Goal: Transaction & Acquisition: Purchase product/service

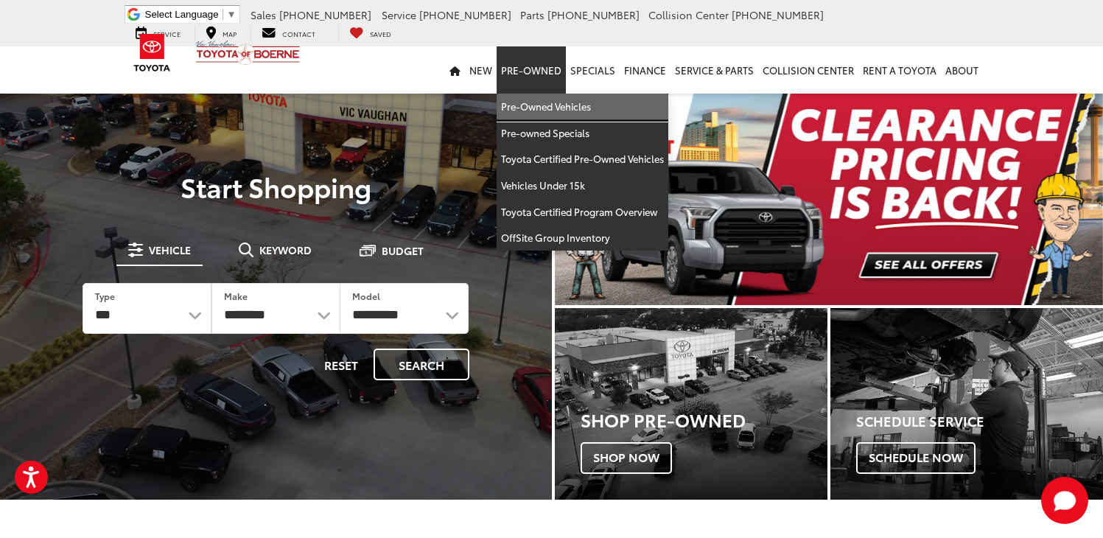
click at [537, 106] on link "Pre-Owned Vehicles" at bounding box center [582, 107] width 172 height 27
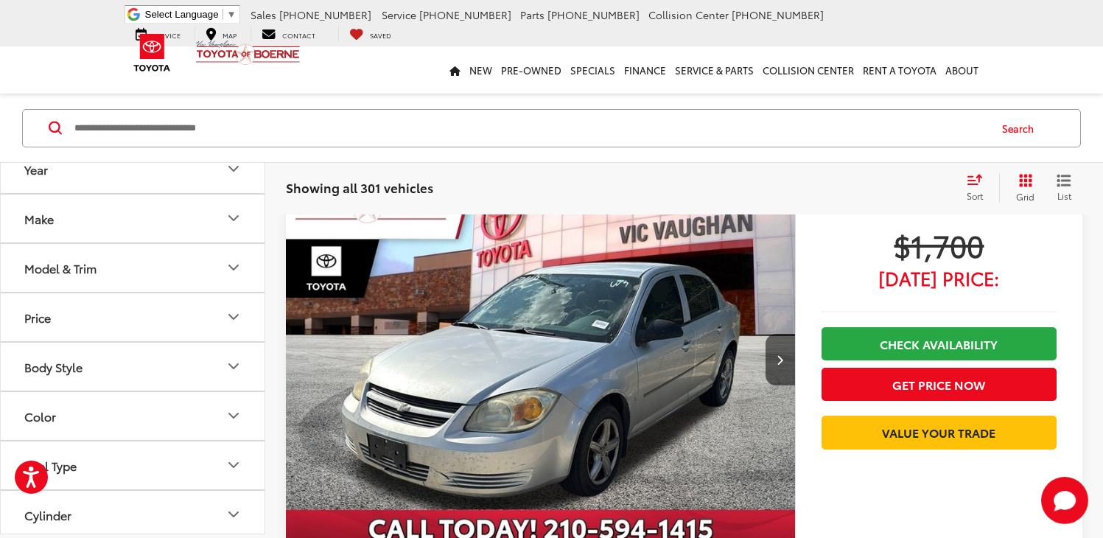
scroll to position [111, 0]
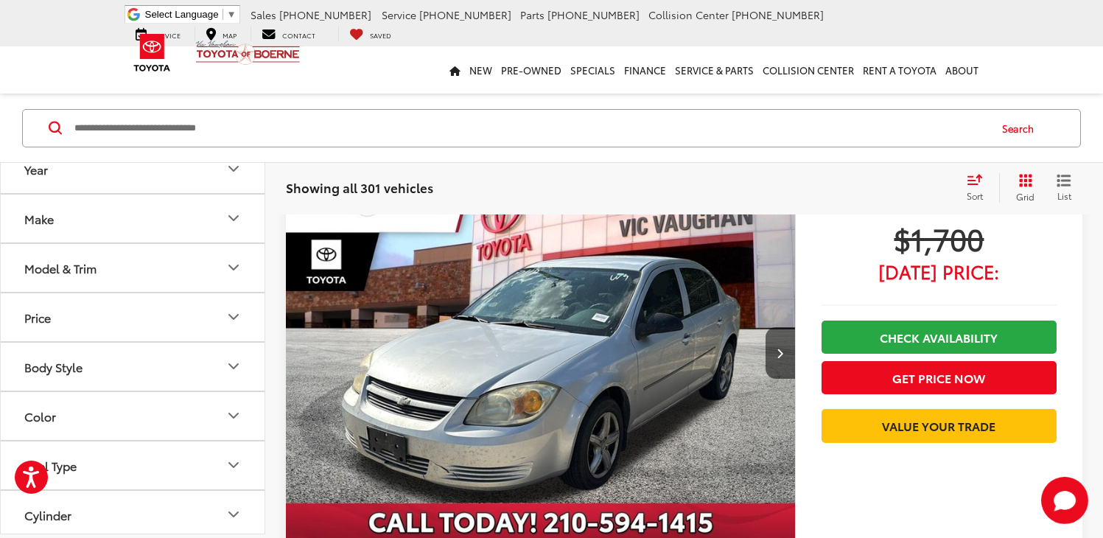
drag, startPoint x: 1109, startPoint y: 36, endPoint x: 1109, endPoint y: 49, distance: 12.5
click at [1102, 49] on html "Press Option+1 for screen-reader mode, Option+0 to cancel Accessibility Screen-…" at bounding box center [551, 158] width 1103 height 538
click at [168, 134] on input "Search by Make, Model, or Keyword" at bounding box center [530, 127] width 915 height 35
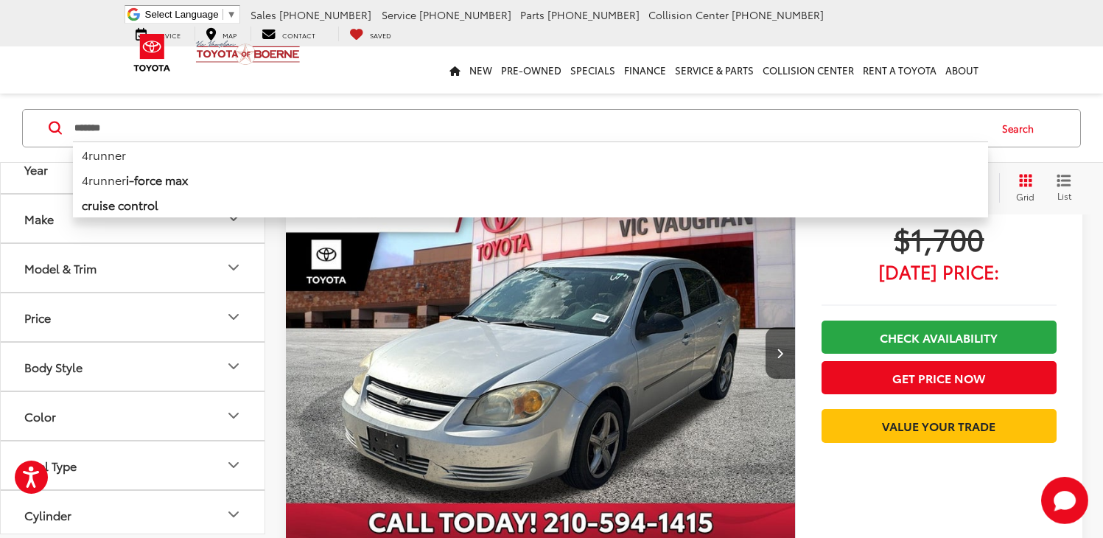
type input "*******"
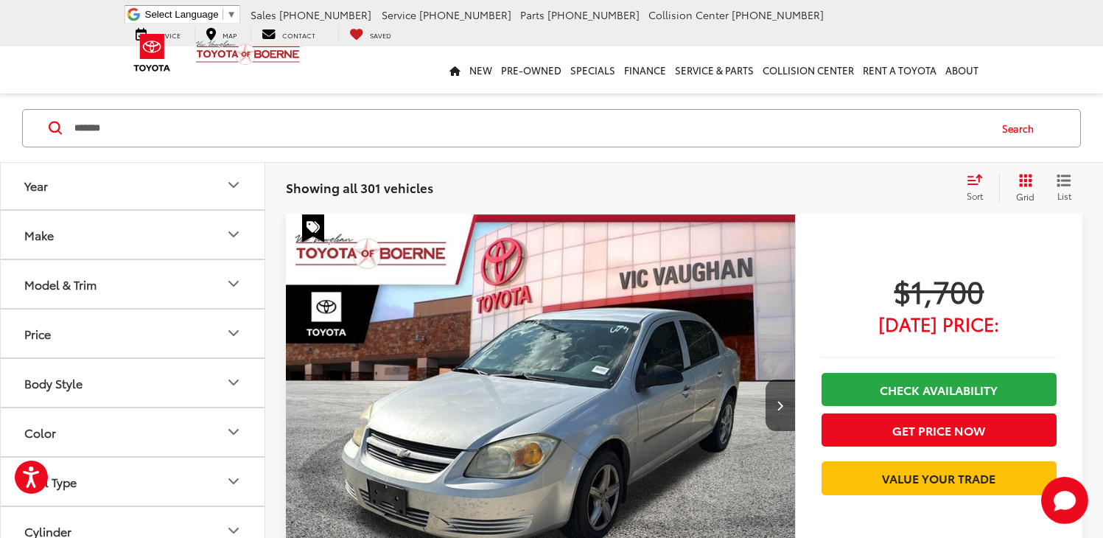
scroll to position [57, 0]
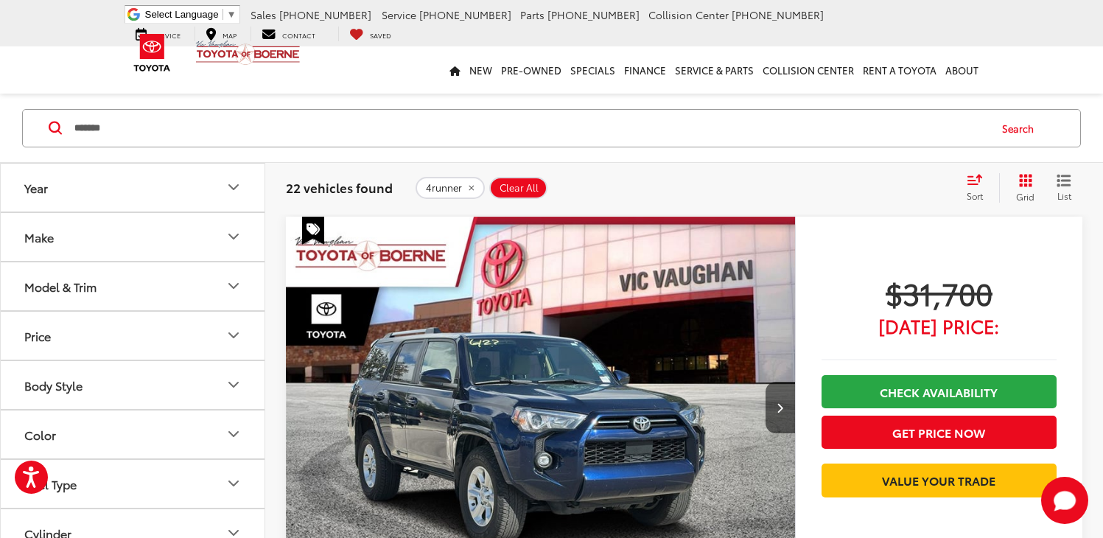
click at [231, 430] on icon "Color" at bounding box center [234, 434] width 18 height 18
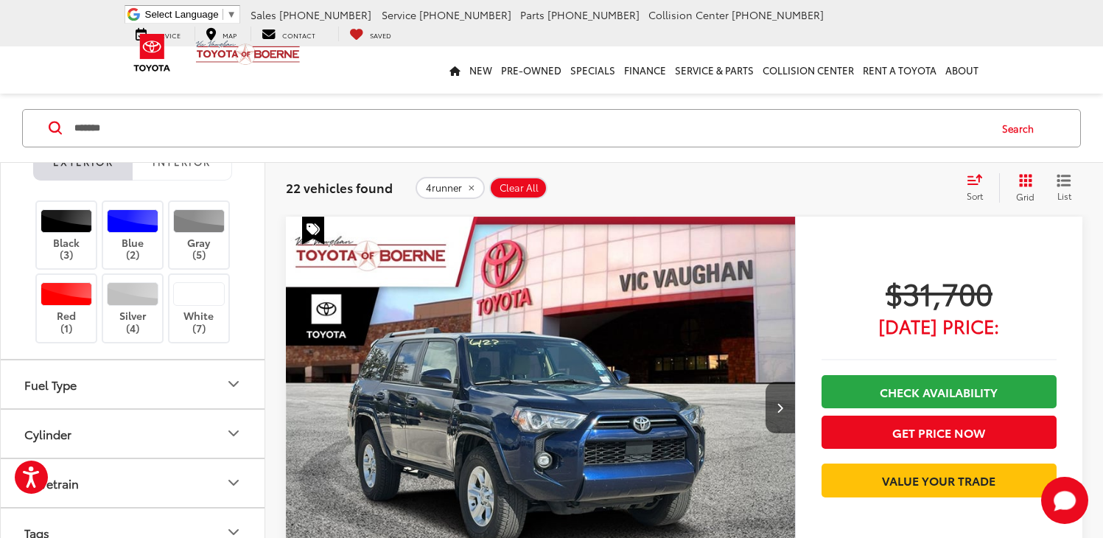
scroll to position [315, 0]
click at [201, 289] on div at bounding box center [199, 293] width 52 height 24
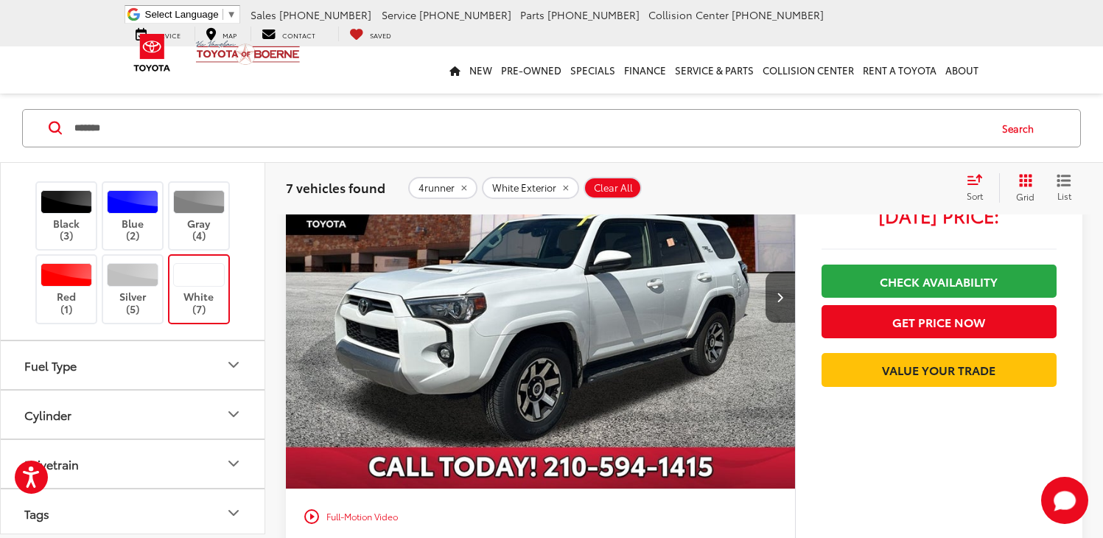
scroll to position [2724, 0]
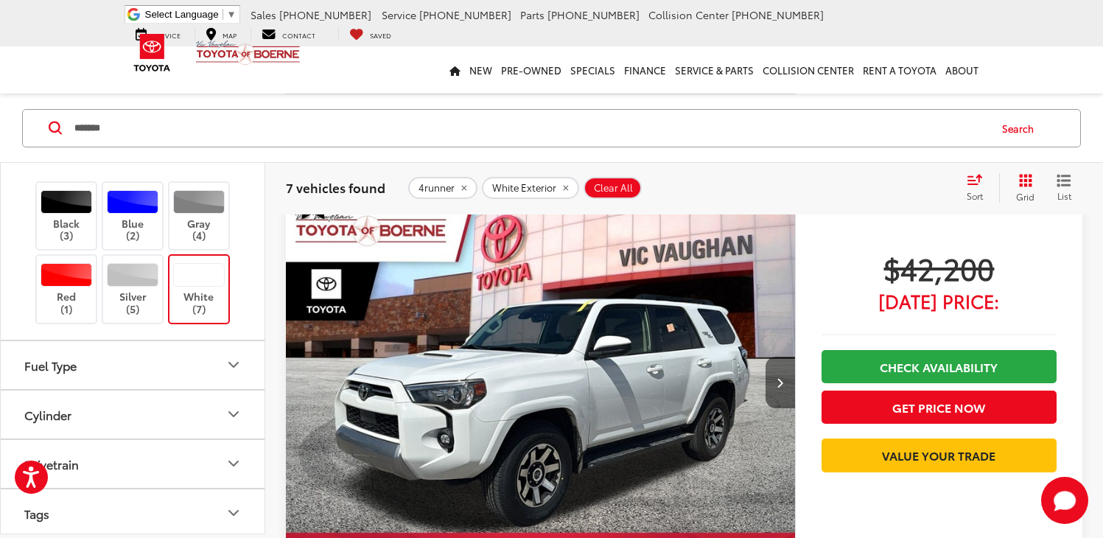
click at [776, 384] on button "Next image" at bounding box center [779, 382] width 29 height 52
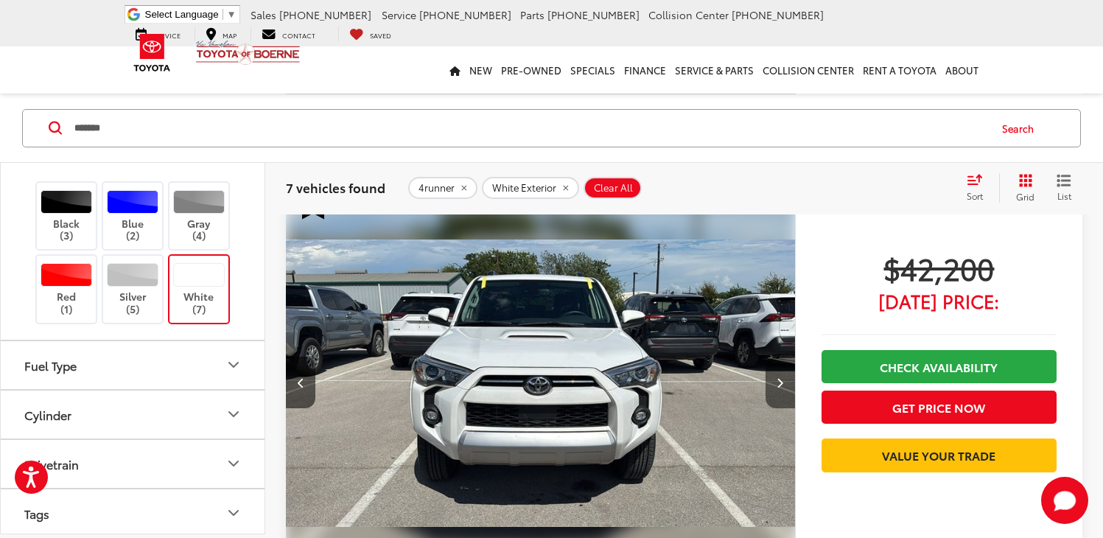
click at [776, 384] on icon "Next image" at bounding box center [779, 382] width 7 height 10
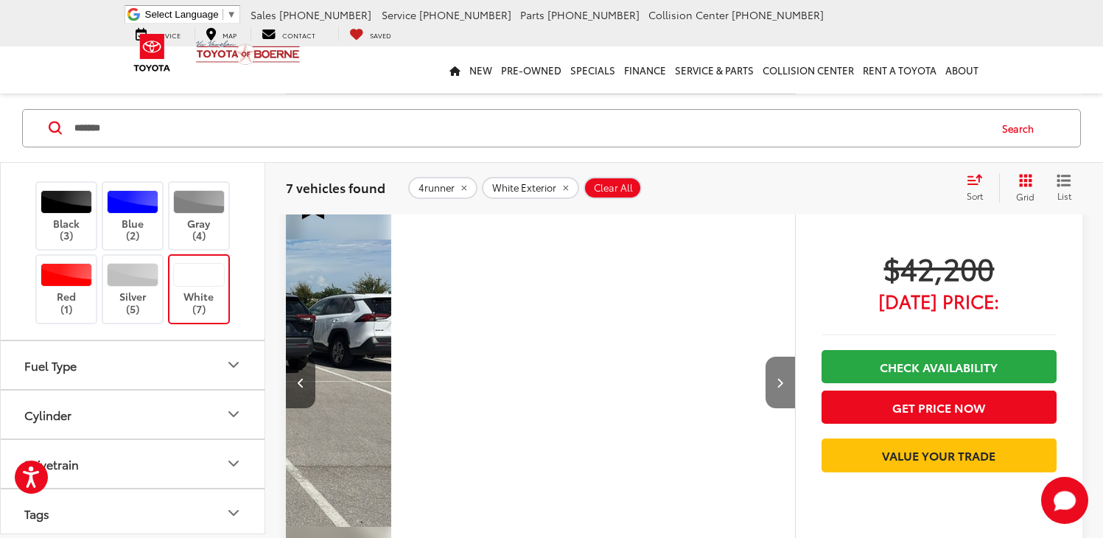
click at [776, 384] on icon "Next image" at bounding box center [779, 382] width 7 height 10
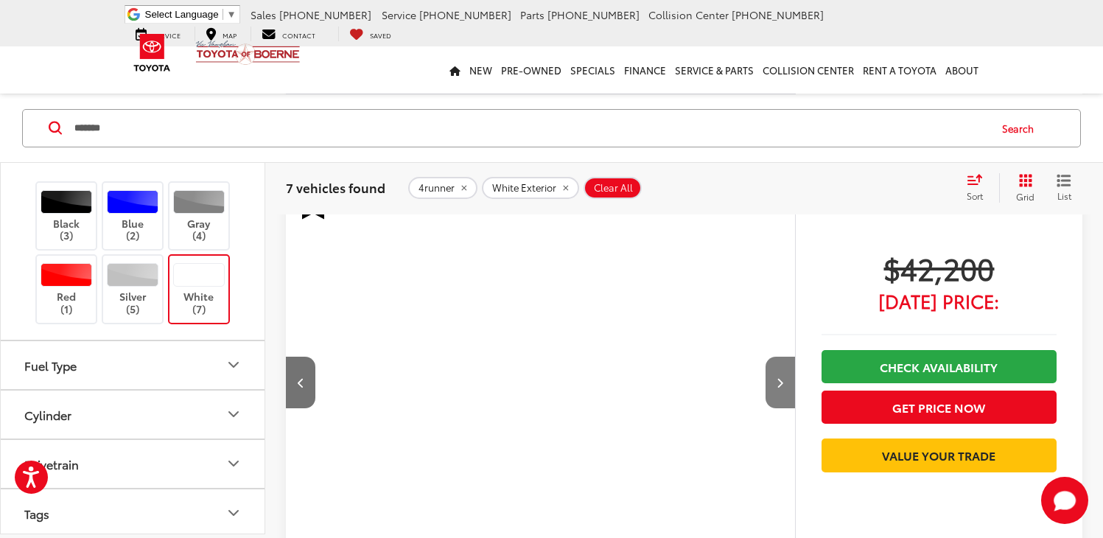
click at [776, 384] on icon "Next image" at bounding box center [779, 382] width 7 height 10
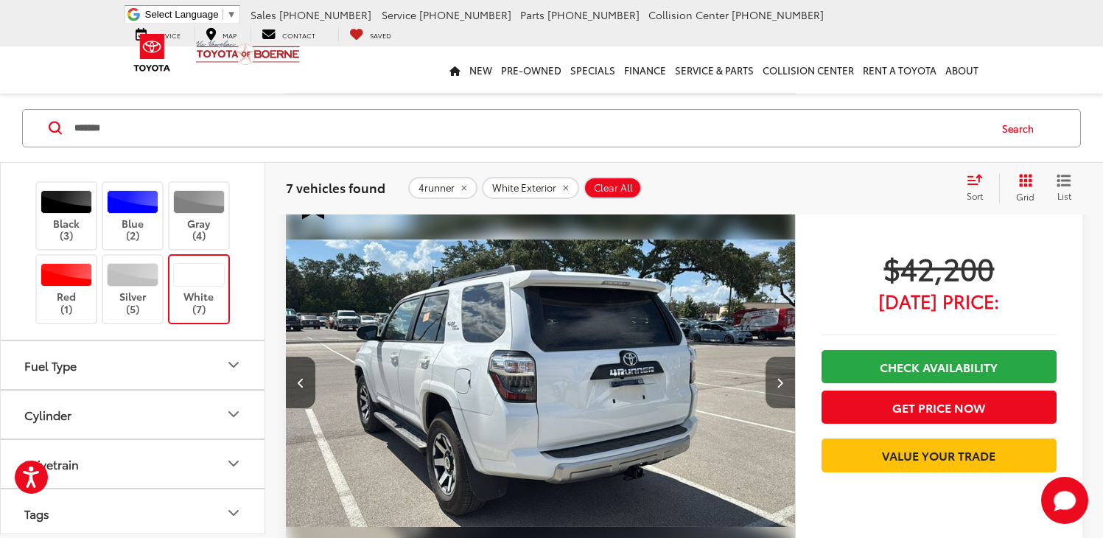
click at [776, 384] on icon "Next image" at bounding box center [779, 382] width 7 height 10
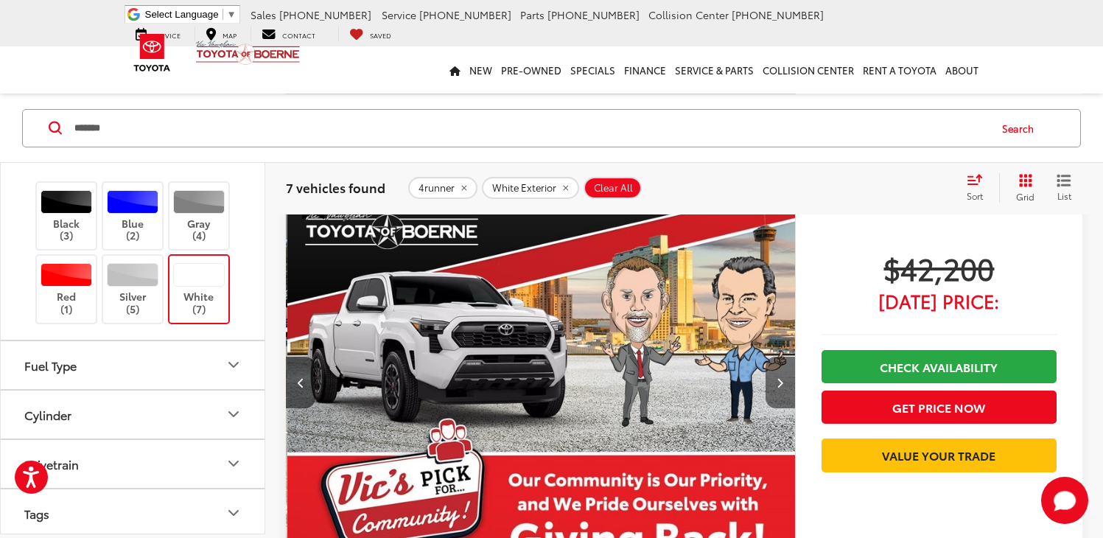
click at [776, 384] on icon "Next image" at bounding box center [779, 382] width 7 height 10
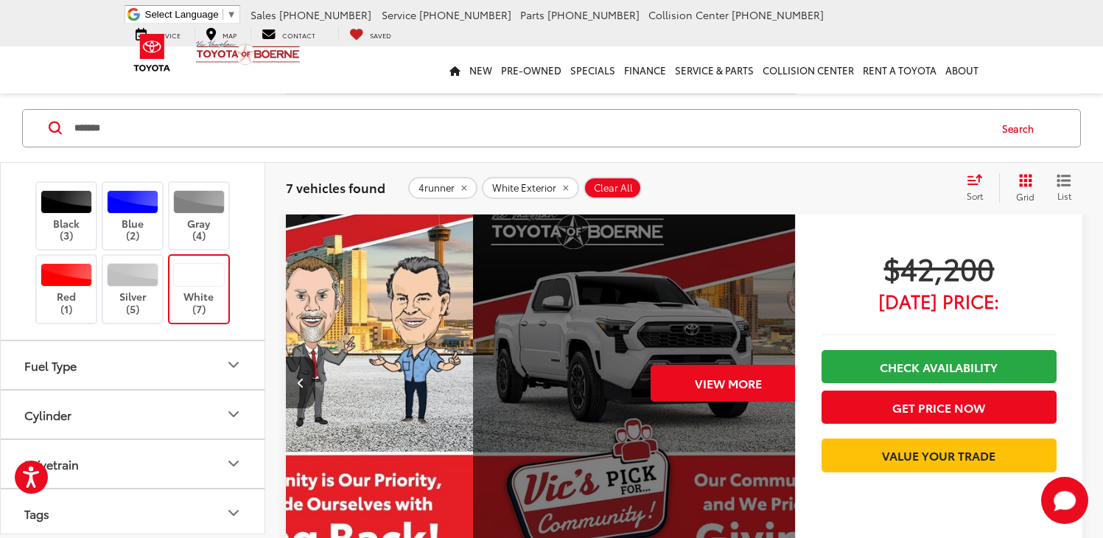
scroll to position [0, 2467]
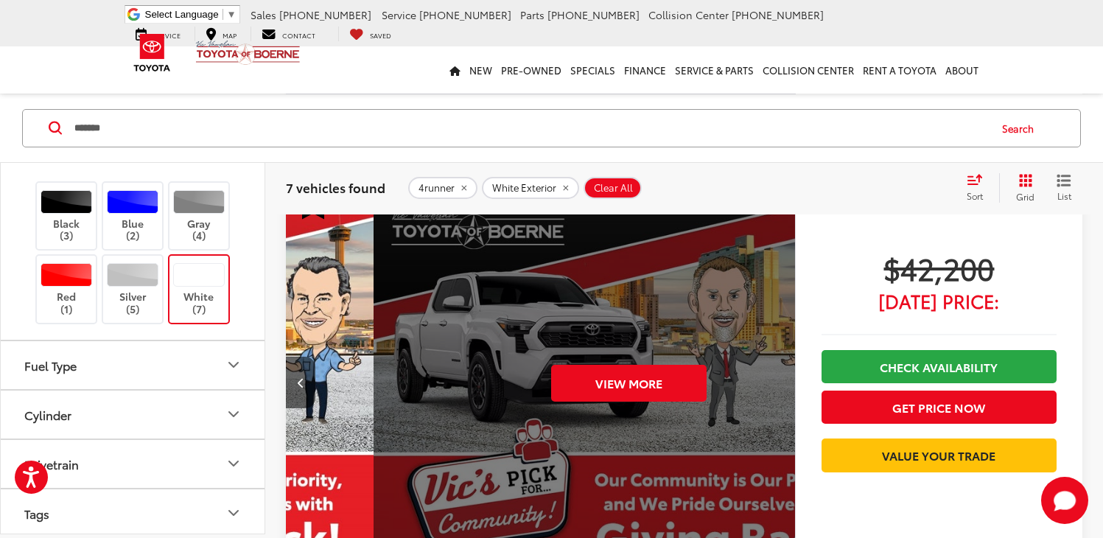
click at [776, 384] on div "View More" at bounding box center [628, 383] width 511 height 383
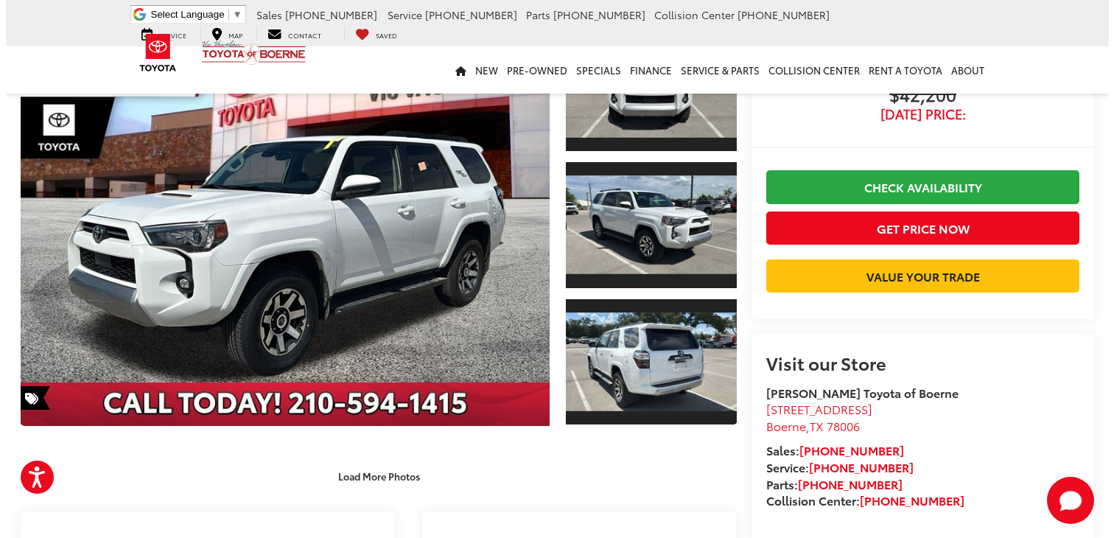
scroll to position [122, 0]
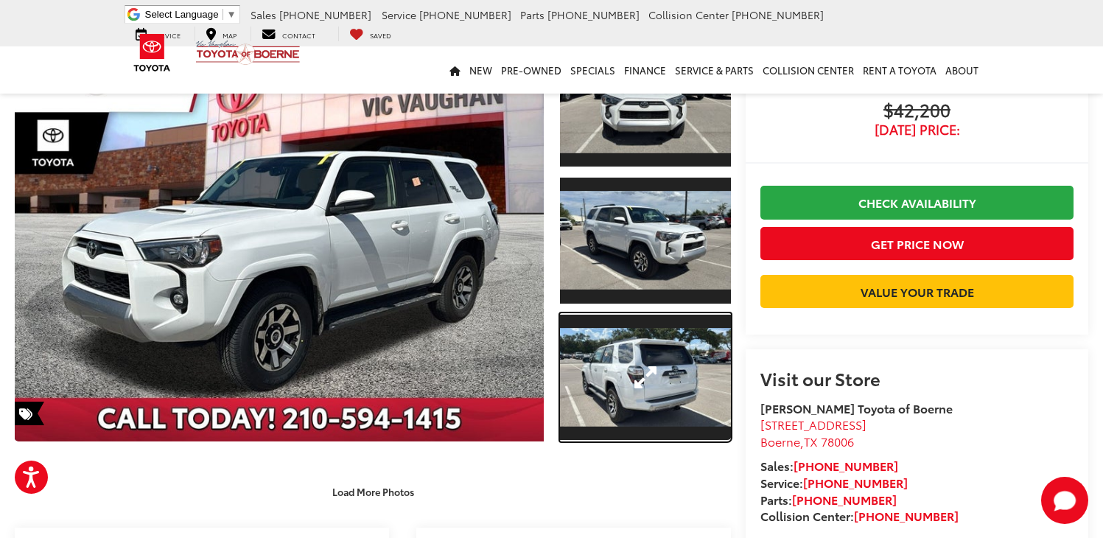
click at [661, 377] on link "Expand Photo 3" at bounding box center [645, 377] width 171 height 128
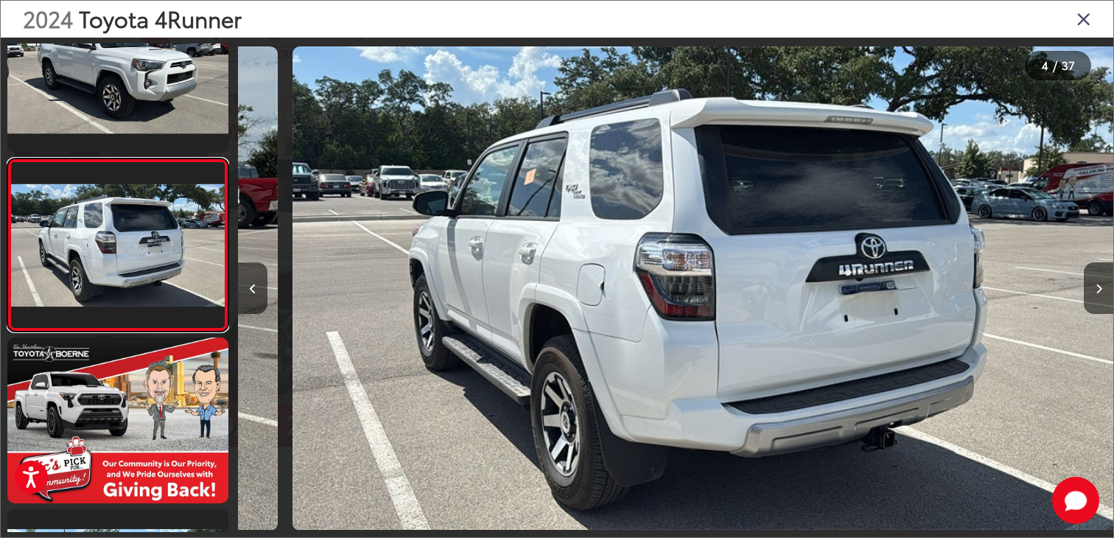
scroll to position [0, 2625]
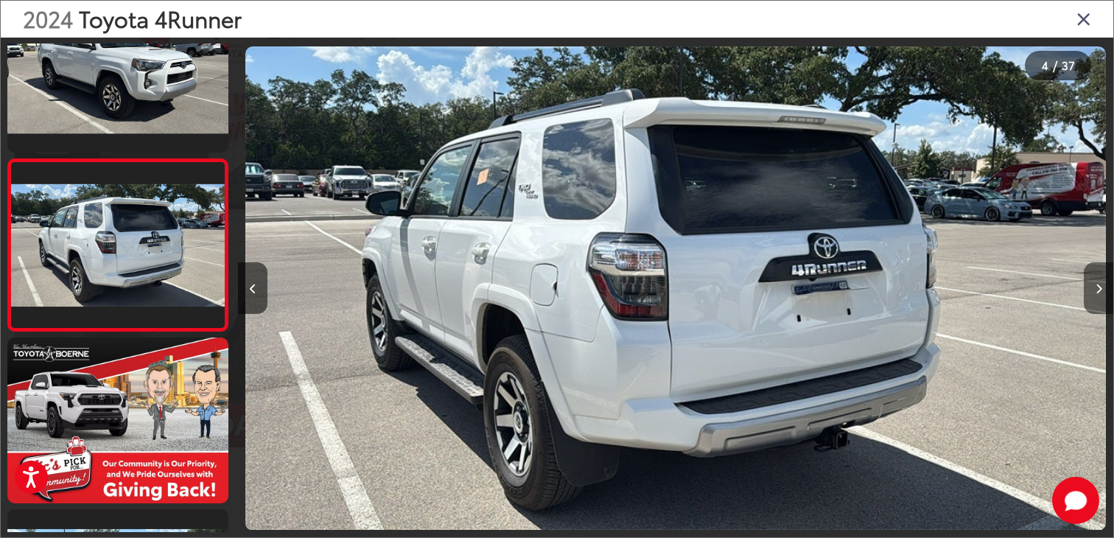
click at [1102, 284] on button "Next image" at bounding box center [1097, 288] width 29 height 52
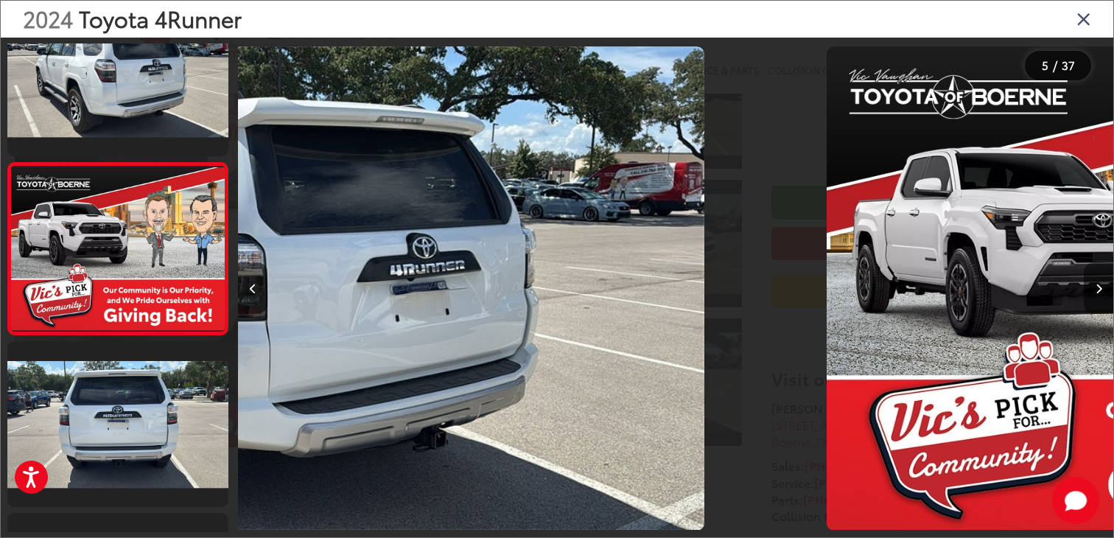
scroll to position [572, 0]
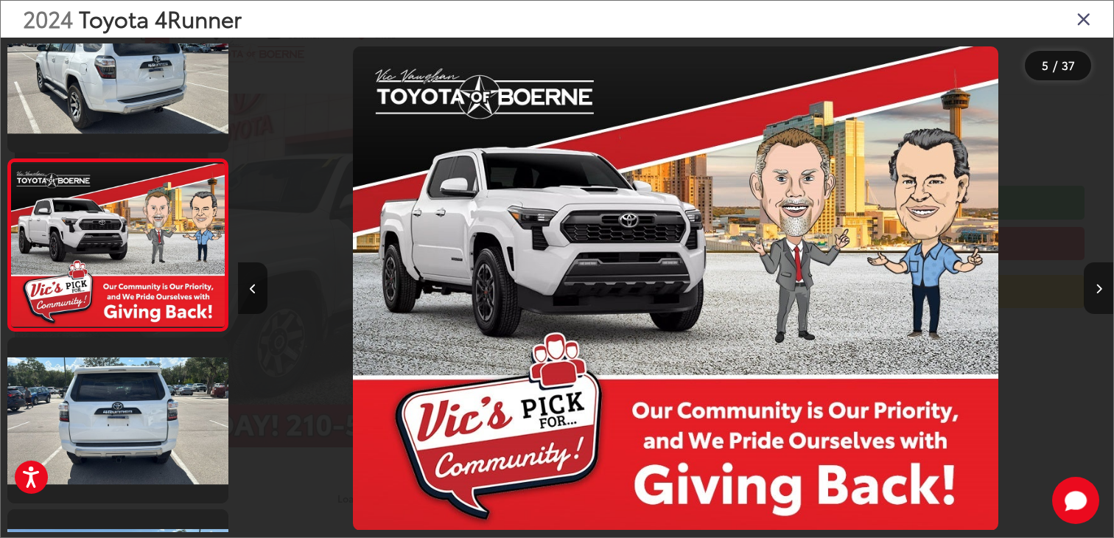
click at [1102, 284] on button "Next image" at bounding box center [1097, 288] width 29 height 52
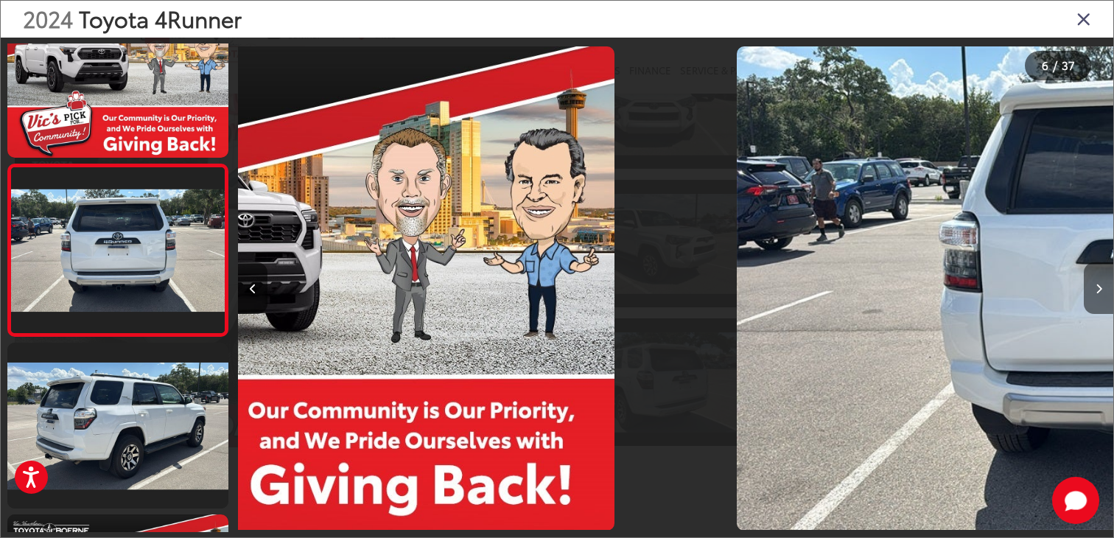
scroll to position [744, 0]
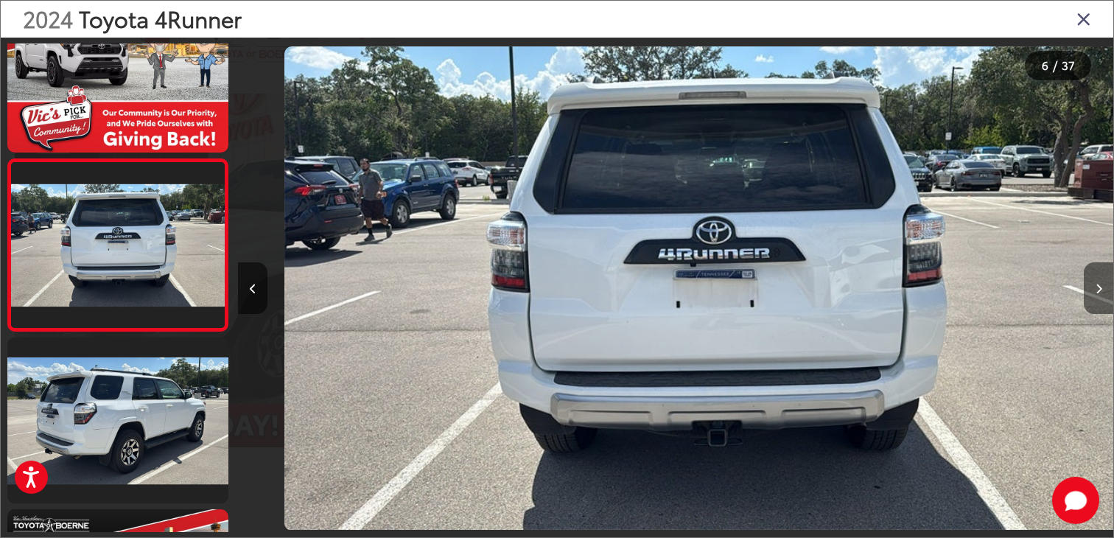
click at [1102, 284] on button "Next image" at bounding box center [1097, 288] width 29 height 52
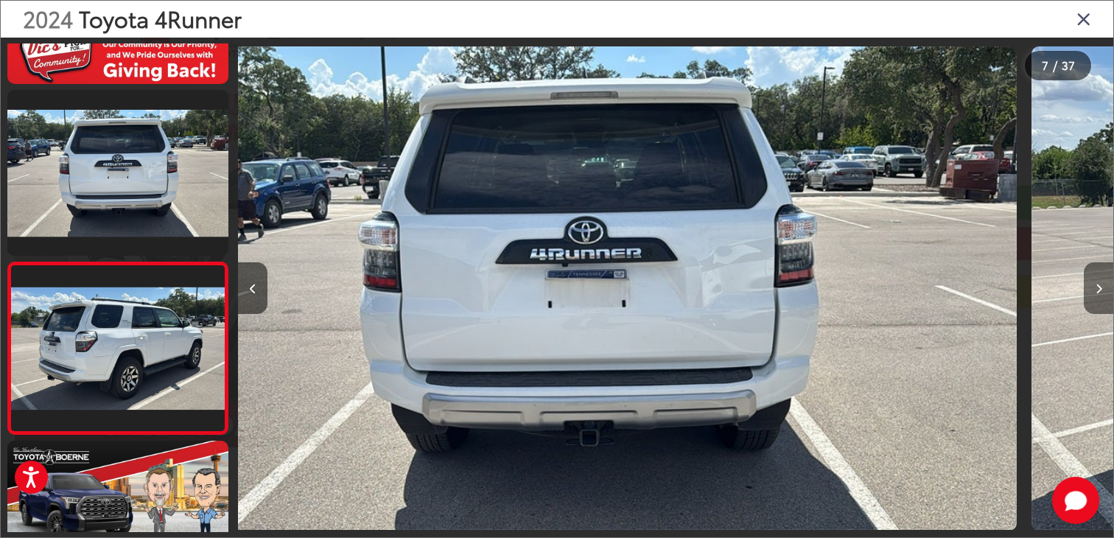
scroll to position [0, 0]
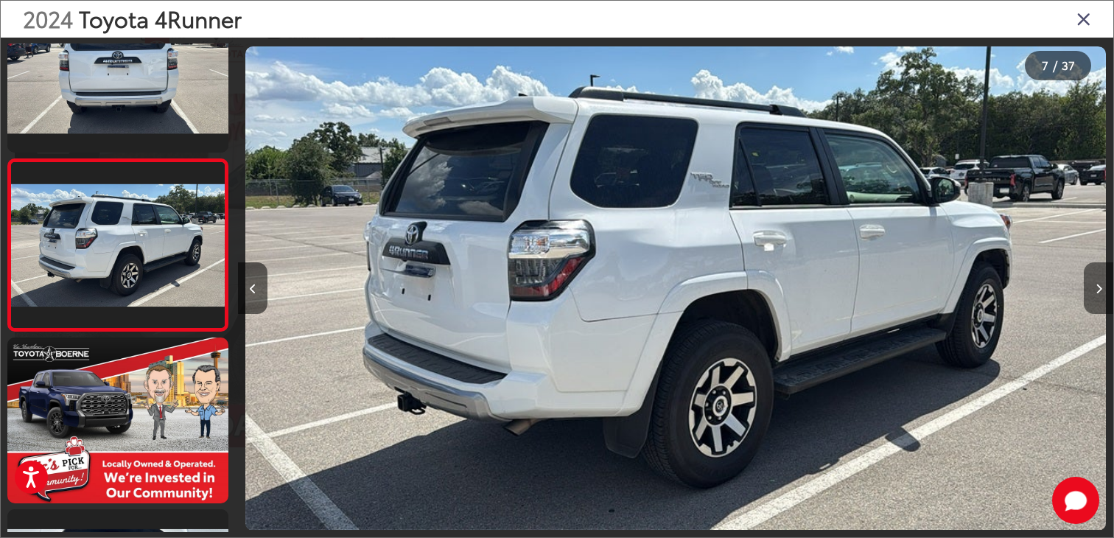
click at [1102, 284] on button "Next image" at bounding box center [1097, 288] width 29 height 52
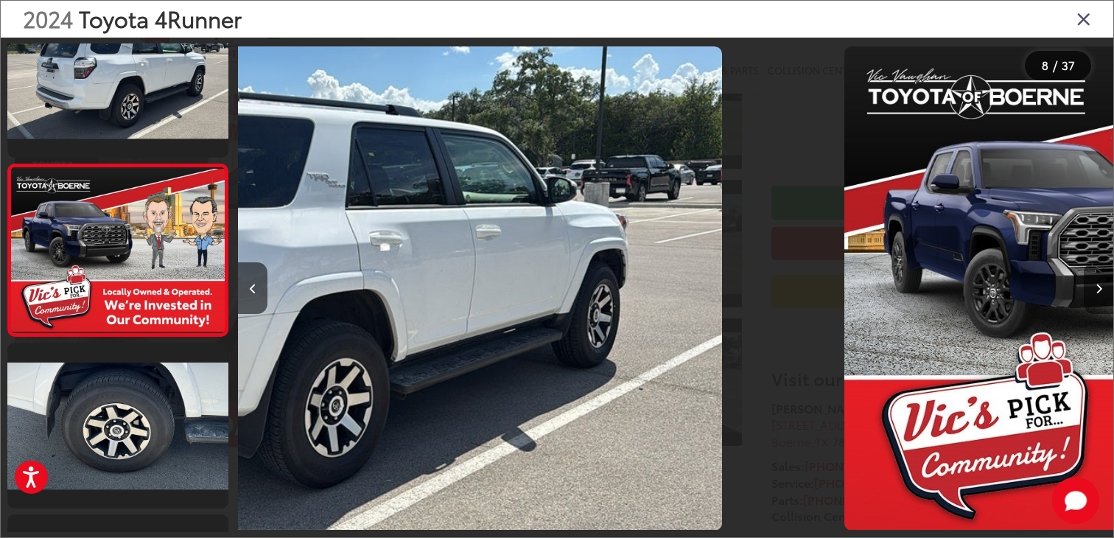
scroll to position [1087, 0]
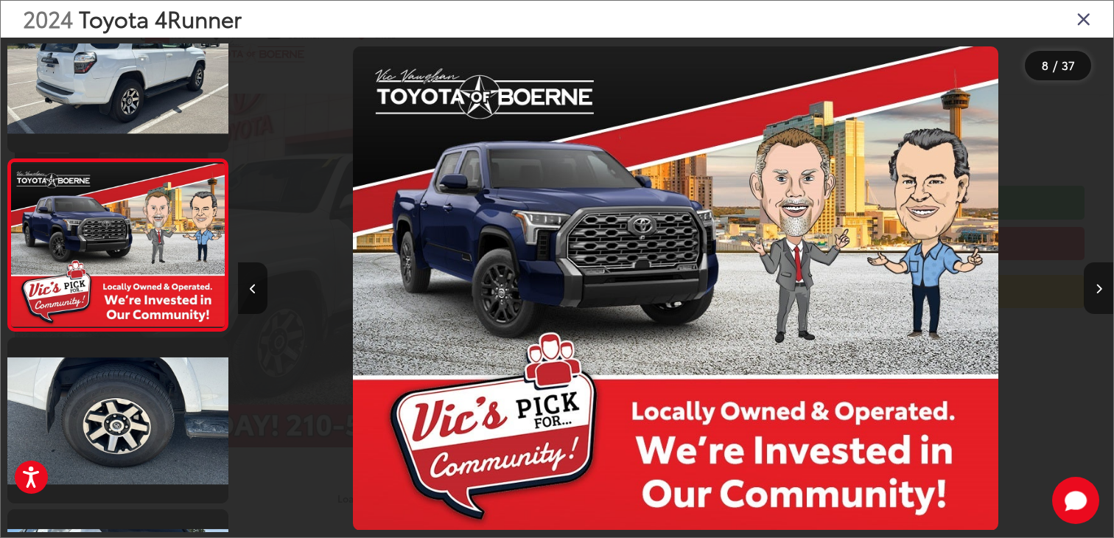
click at [1102, 284] on button "Next image" at bounding box center [1097, 288] width 29 height 52
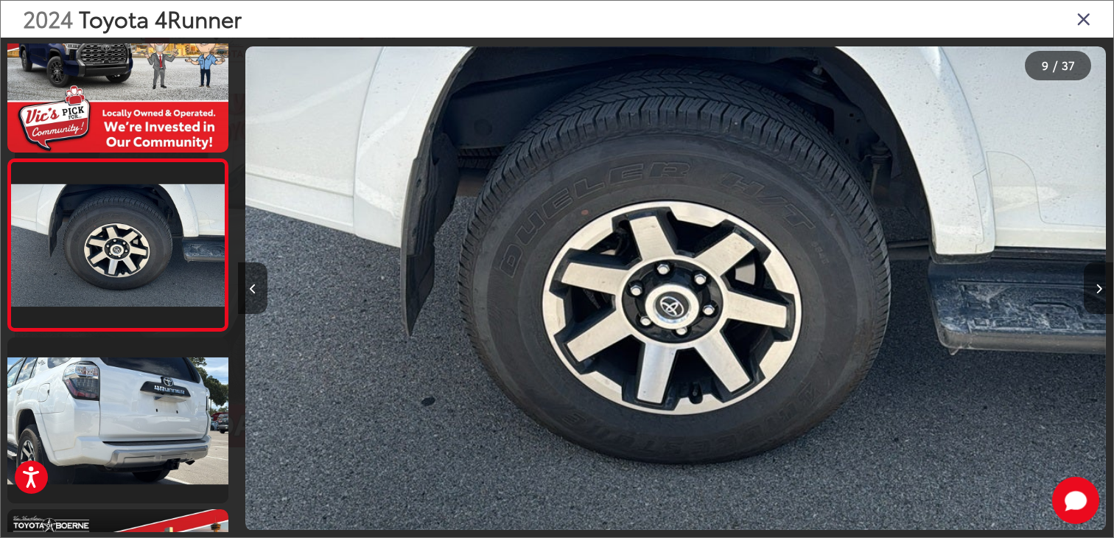
click at [1102, 284] on button "Next image" at bounding box center [1097, 288] width 29 height 52
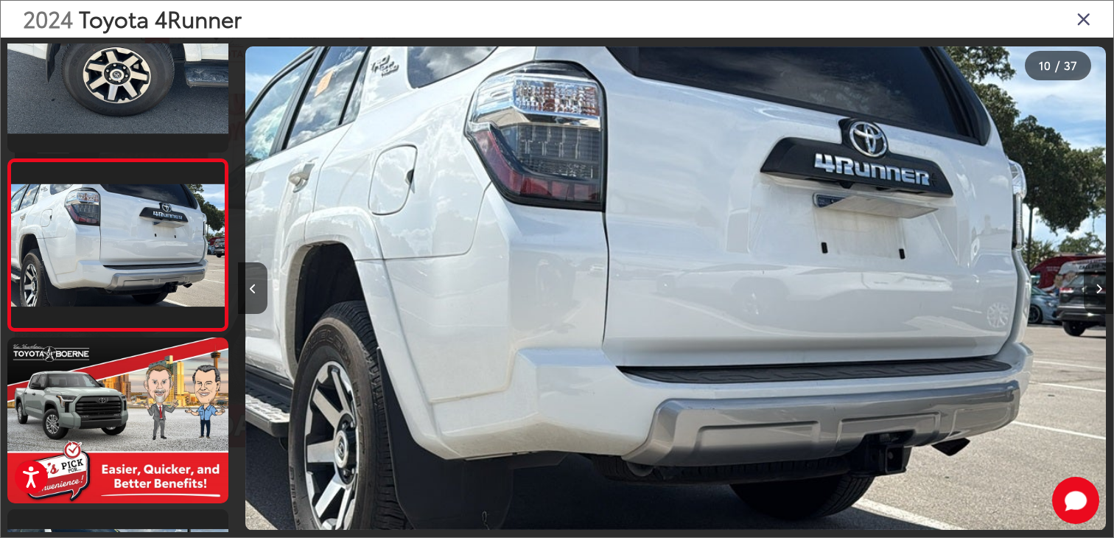
click at [1102, 284] on button "Next image" at bounding box center [1097, 288] width 29 height 52
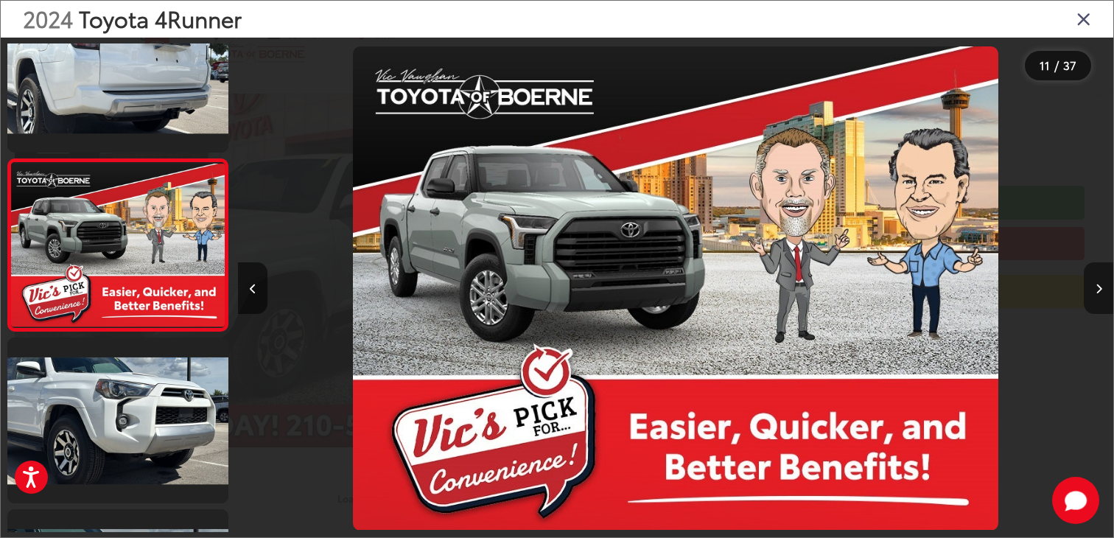
click at [1102, 284] on button "Next image" at bounding box center [1097, 288] width 29 height 52
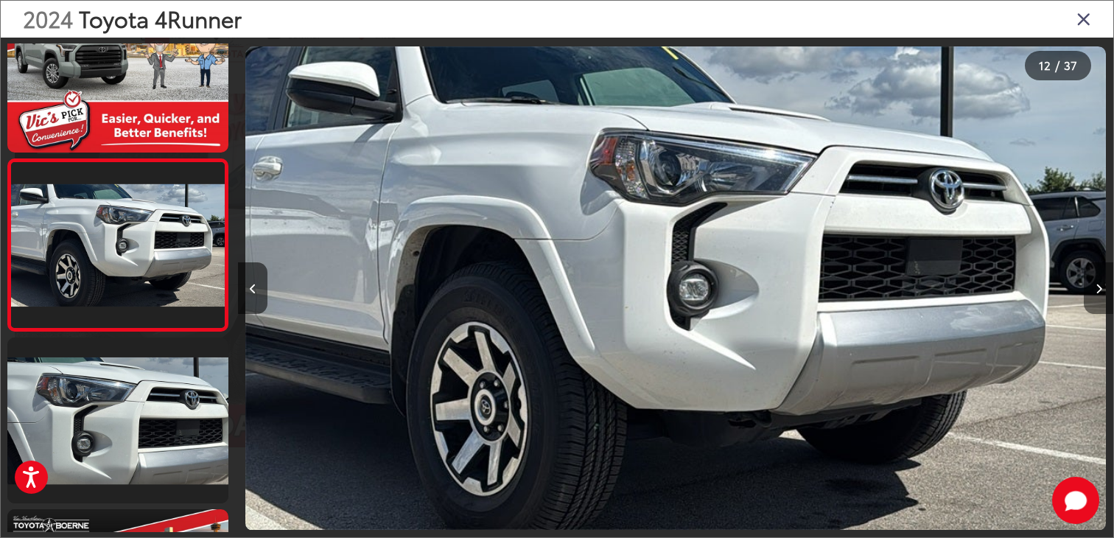
click at [1102, 284] on button "Next image" at bounding box center [1097, 288] width 29 height 52
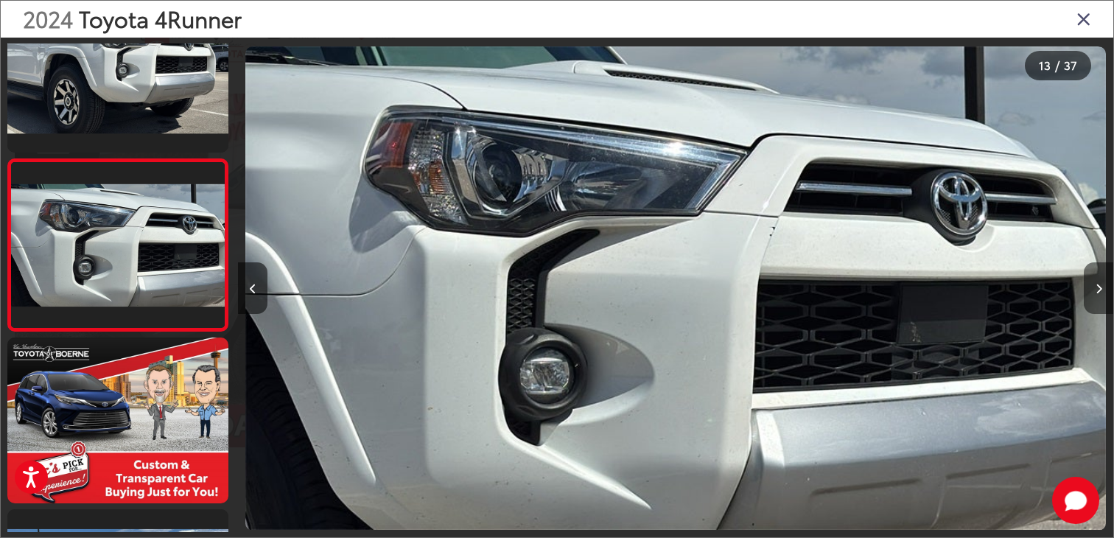
click at [1102, 284] on button "Next image" at bounding box center [1097, 288] width 29 height 52
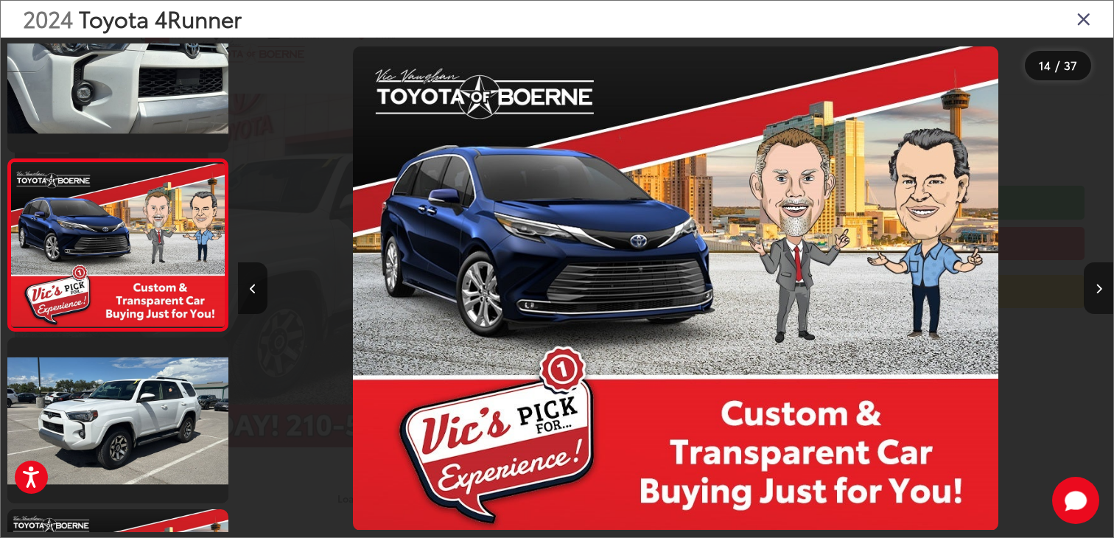
click at [1102, 284] on button "Next image" at bounding box center [1097, 288] width 29 height 52
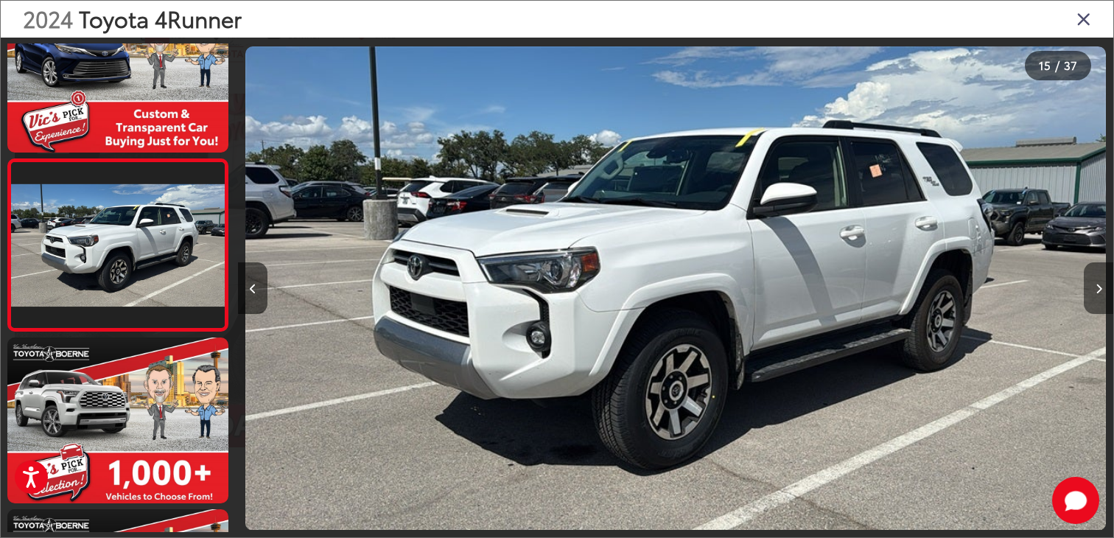
click at [1102, 284] on button "Next image" at bounding box center [1097, 288] width 29 height 52
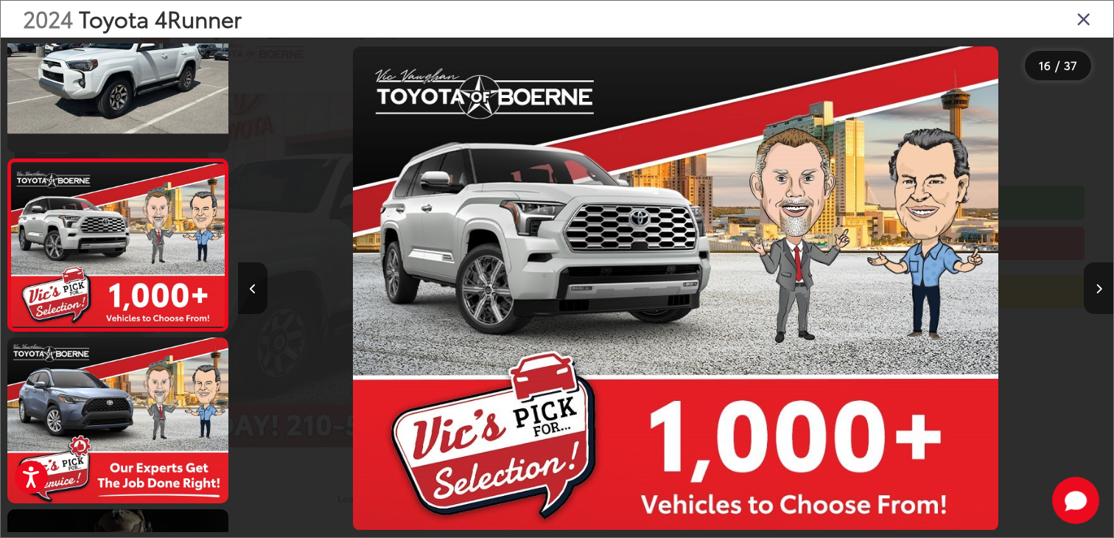
click at [1102, 284] on button "Next image" at bounding box center [1097, 288] width 29 height 52
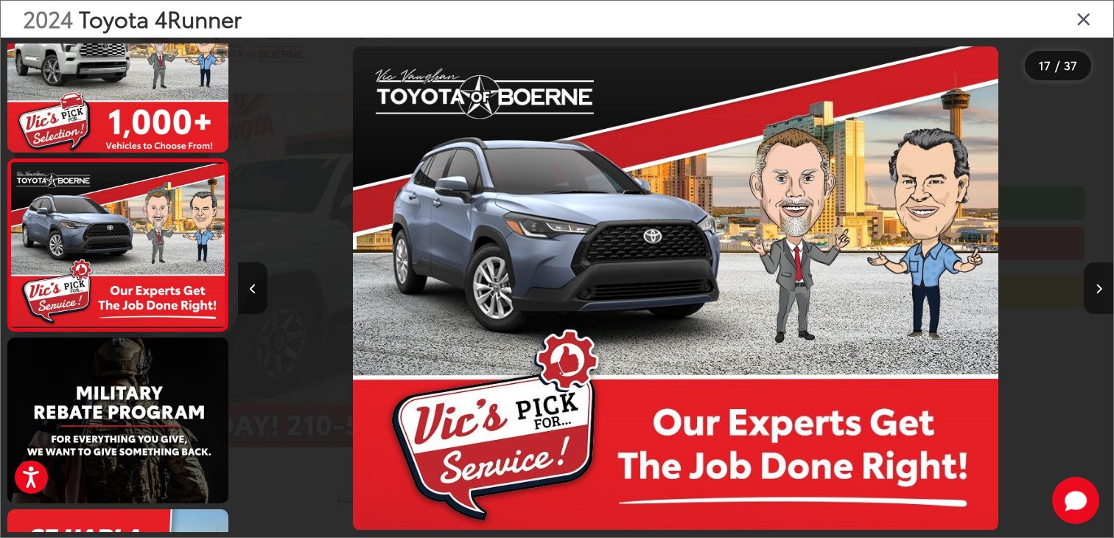
click at [1102, 284] on button "Next image" at bounding box center [1097, 288] width 29 height 52
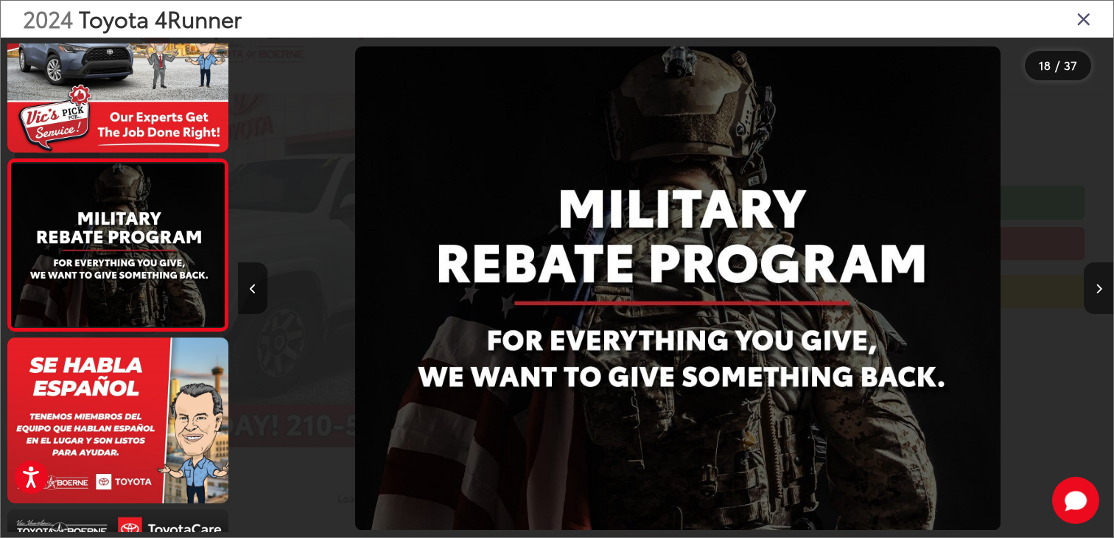
click at [1102, 284] on button "Next image" at bounding box center [1097, 288] width 29 height 52
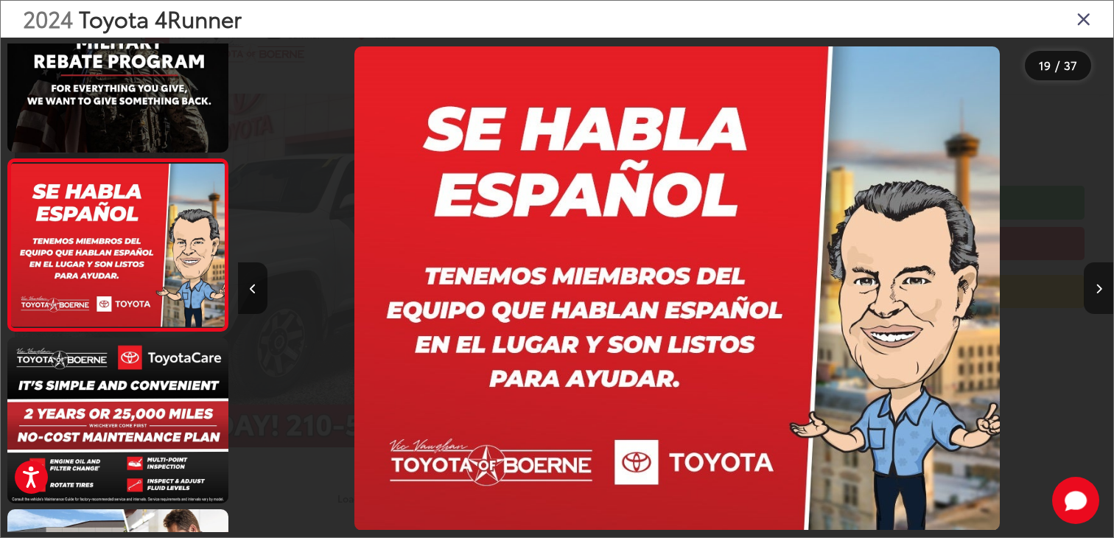
click at [1102, 284] on button "Next image" at bounding box center [1097, 288] width 29 height 52
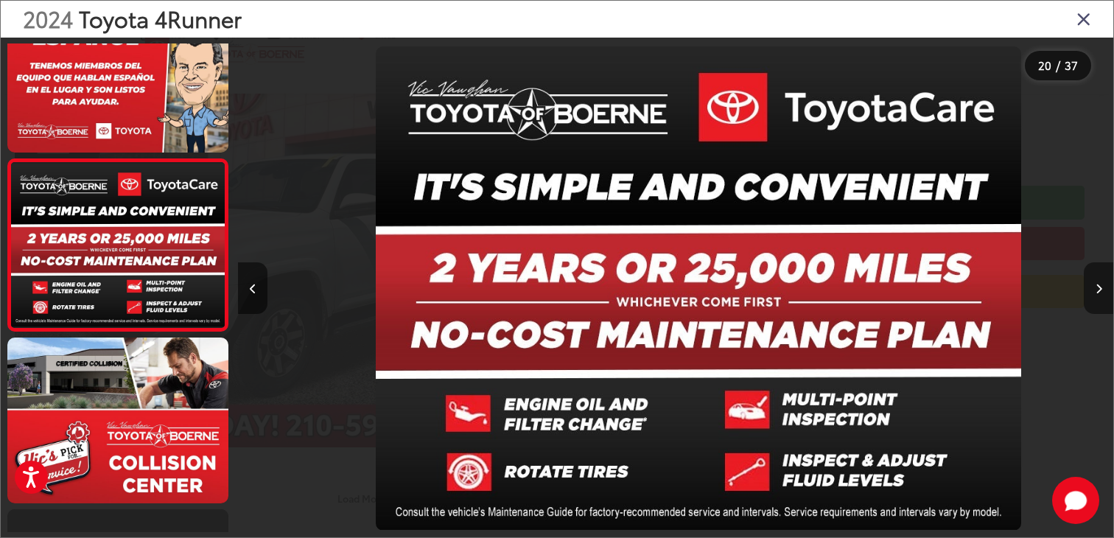
click at [1102, 284] on button "Next image" at bounding box center [1097, 288] width 29 height 52
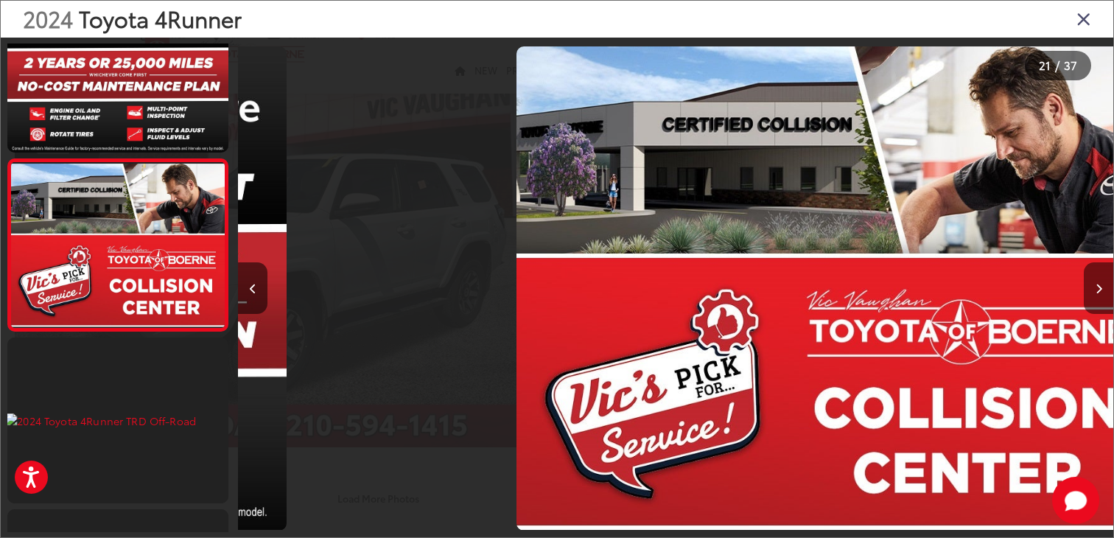
click at [1102, 284] on button "Next image" at bounding box center [1097, 288] width 29 height 52
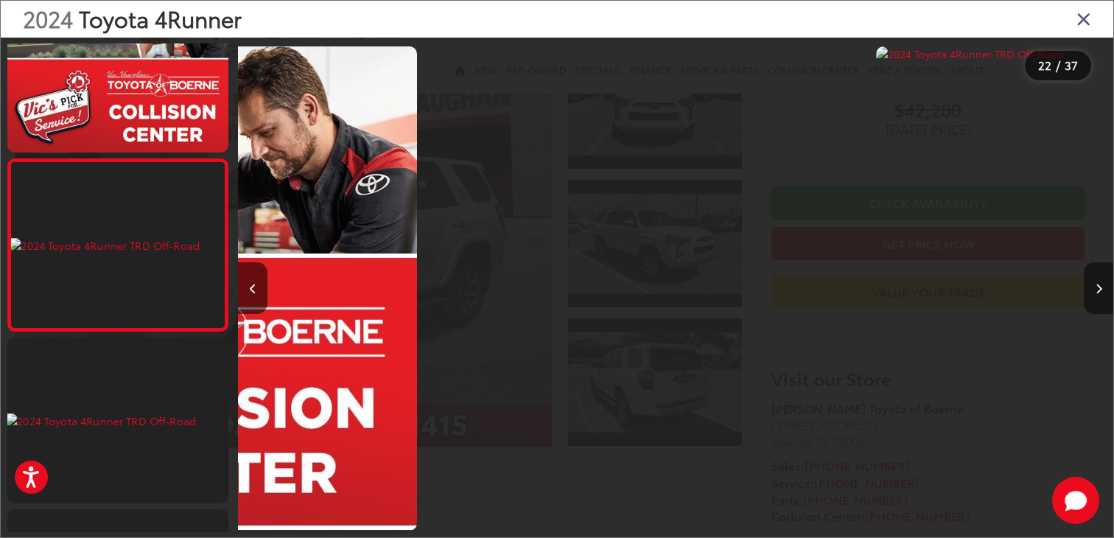
click at [1102, 284] on button "Next image" at bounding box center [1097, 288] width 29 height 52
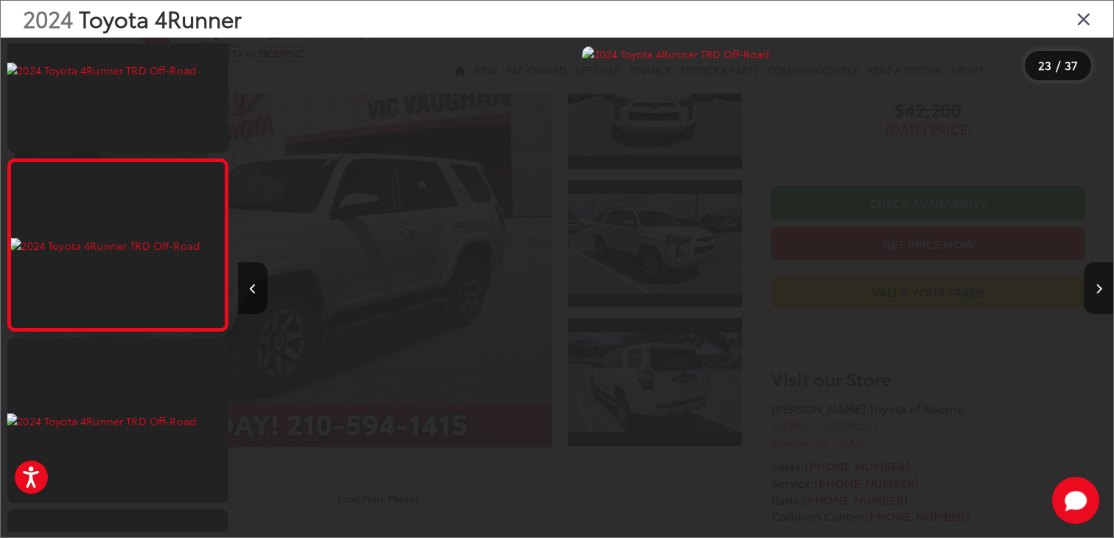
click at [1102, 284] on button "Next image" at bounding box center [1097, 288] width 29 height 52
click at [1080, 9] on icon "Close gallery" at bounding box center [1083, 18] width 15 height 19
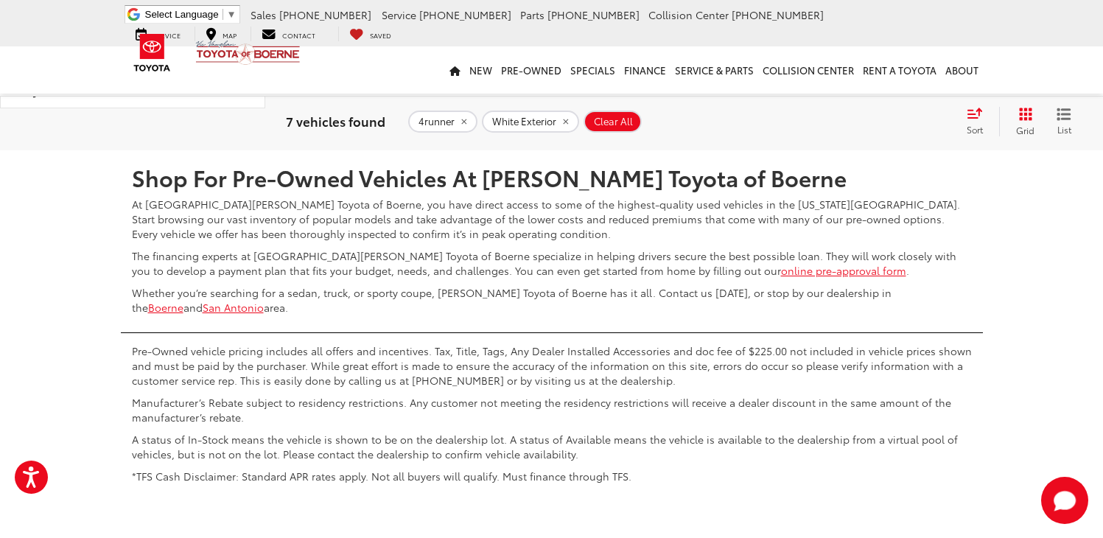
scroll to position [4819, 0]
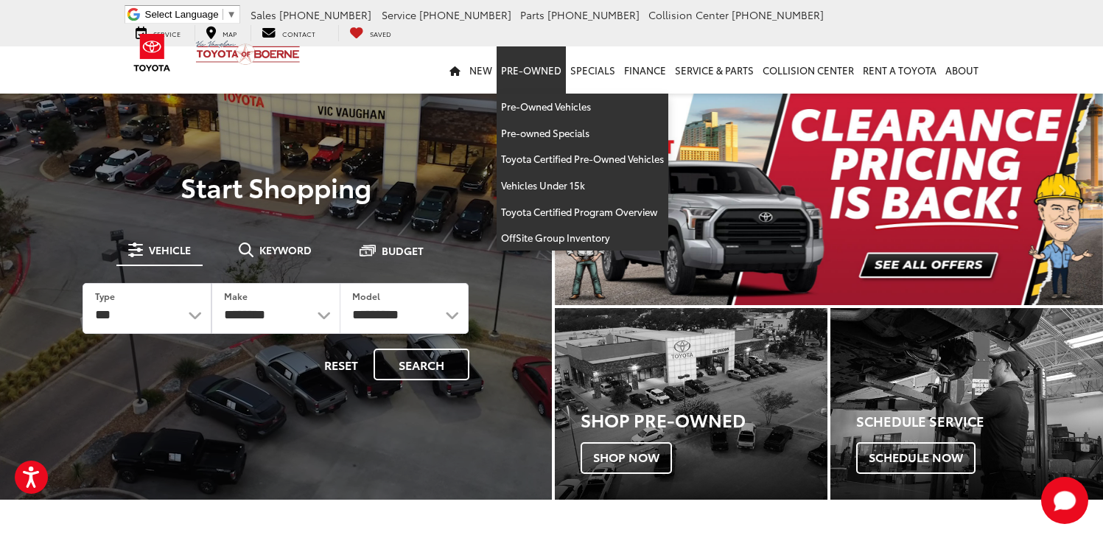
click at [524, 70] on link "Pre-Owned" at bounding box center [530, 69] width 69 height 47
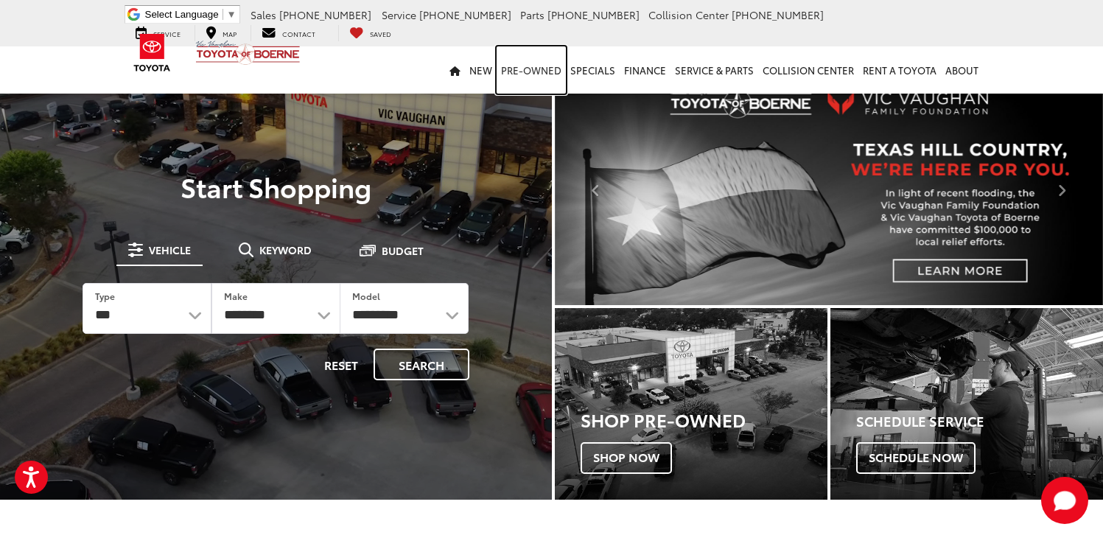
click at [527, 66] on link "Pre-Owned" at bounding box center [530, 69] width 69 height 47
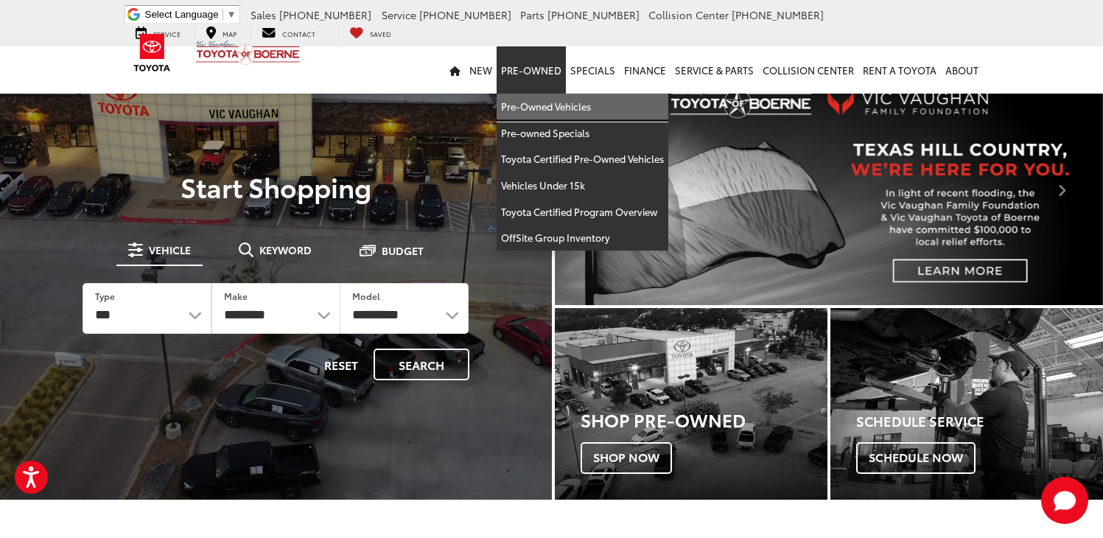
click at [529, 104] on link "Pre-Owned Vehicles" at bounding box center [582, 107] width 172 height 27
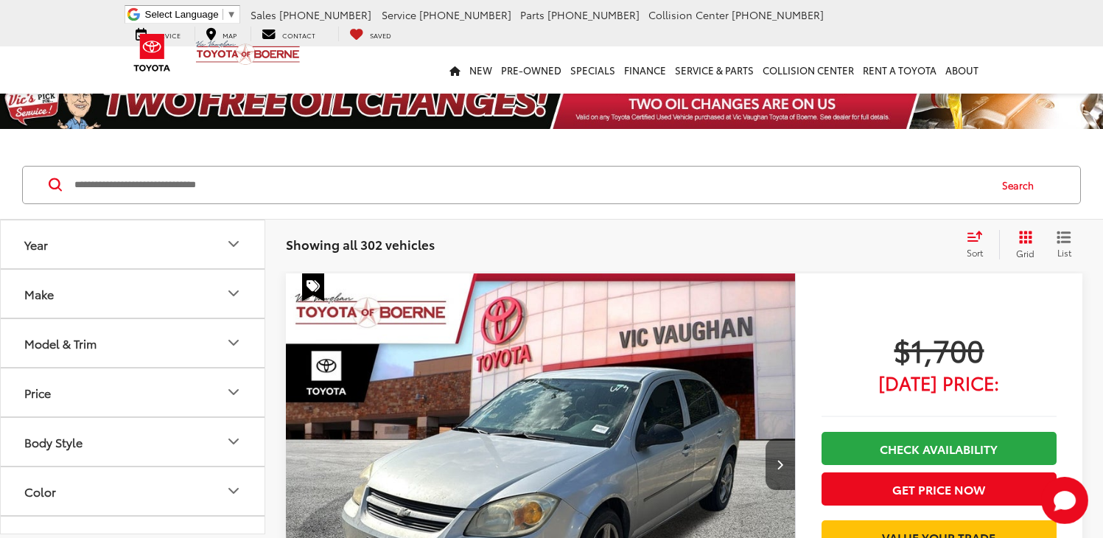
click at [295, 186] on input "Search by Make, Model, or Keyword" at bounding box center [530, 184] width 915 height 35
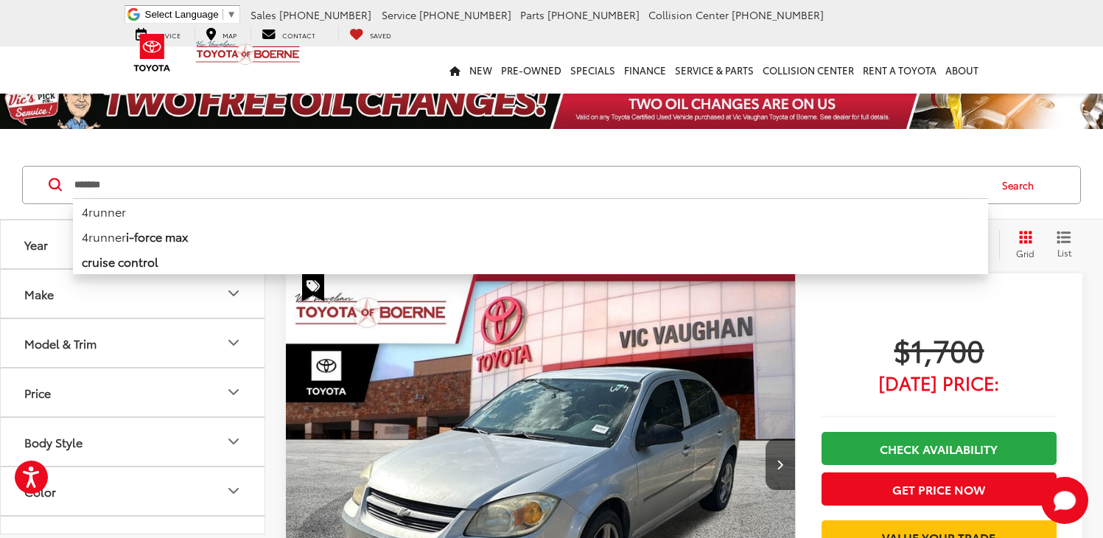
type input "*******"
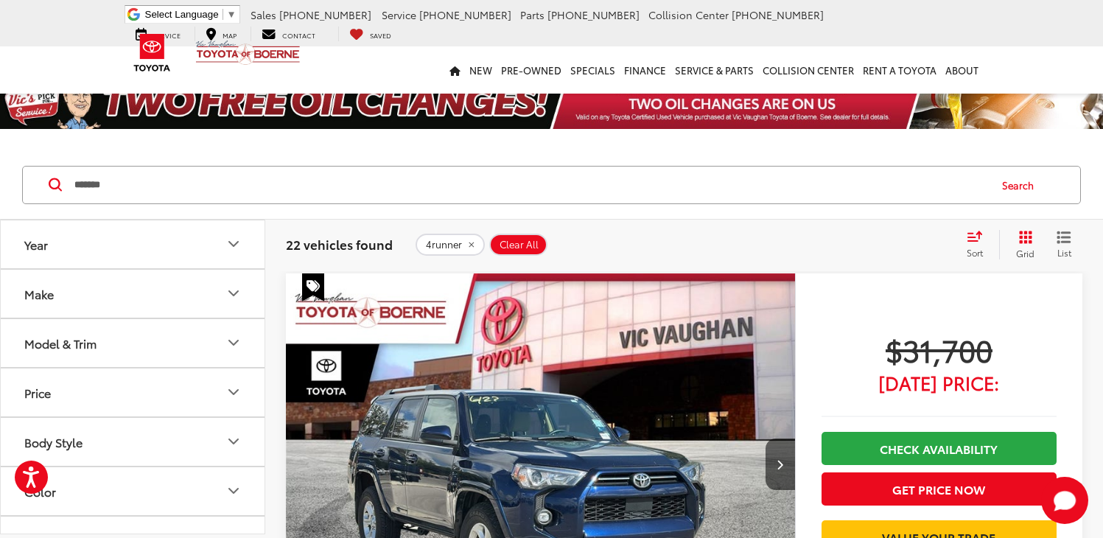
click at [231, 343] on icon "Model & Trim" at bounding box center [234, 343] width 18 height 18
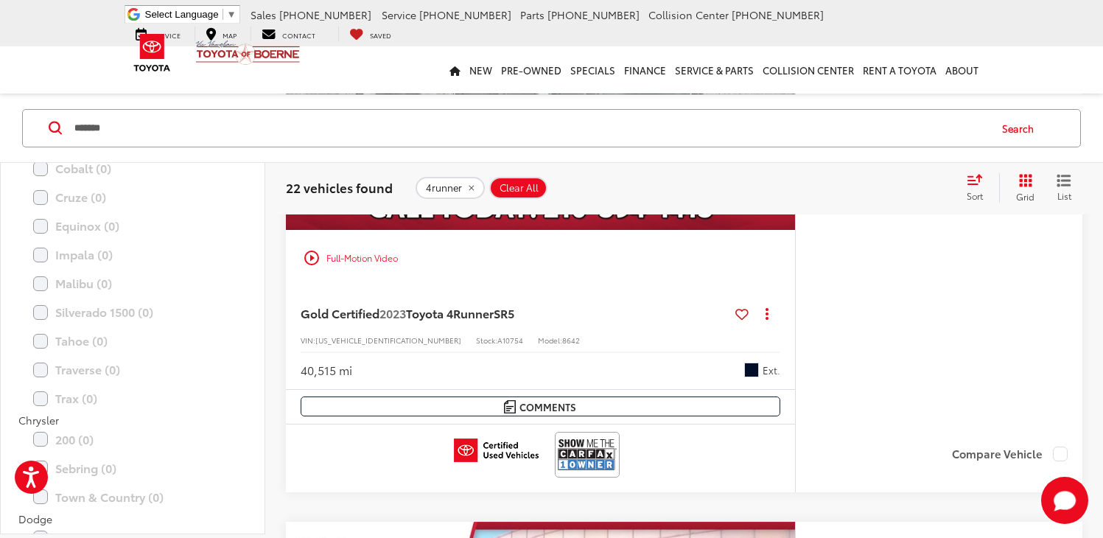
scroll to position [561, 0]
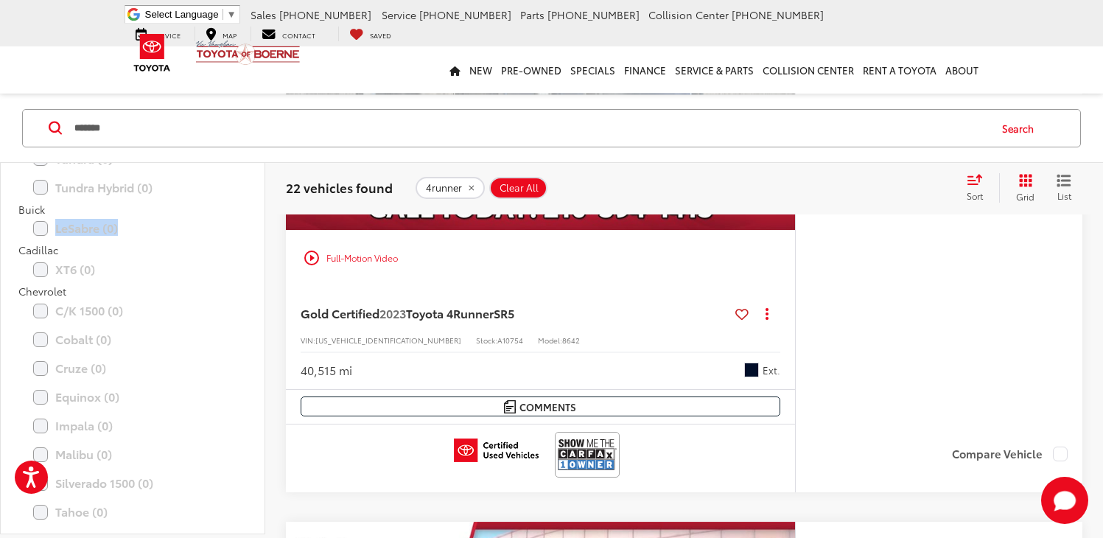
drag, startPoint x: 256, startPoint y: 239, endPoint x: 256, endPoint y: 212, distance: 27.3
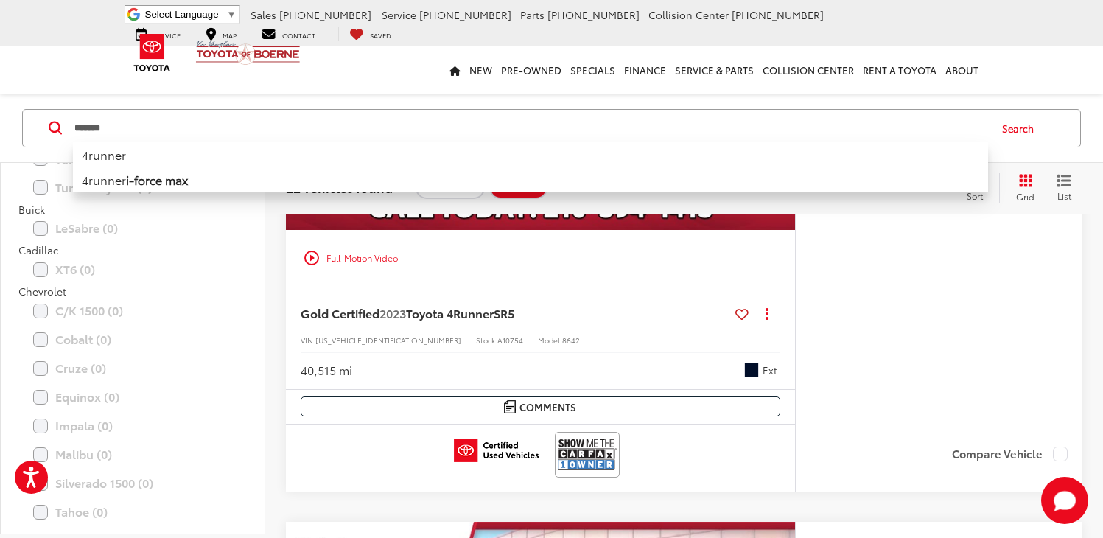
click at [287, 121] on input "*******" at bounding box center [530, 127] width 915 height 35
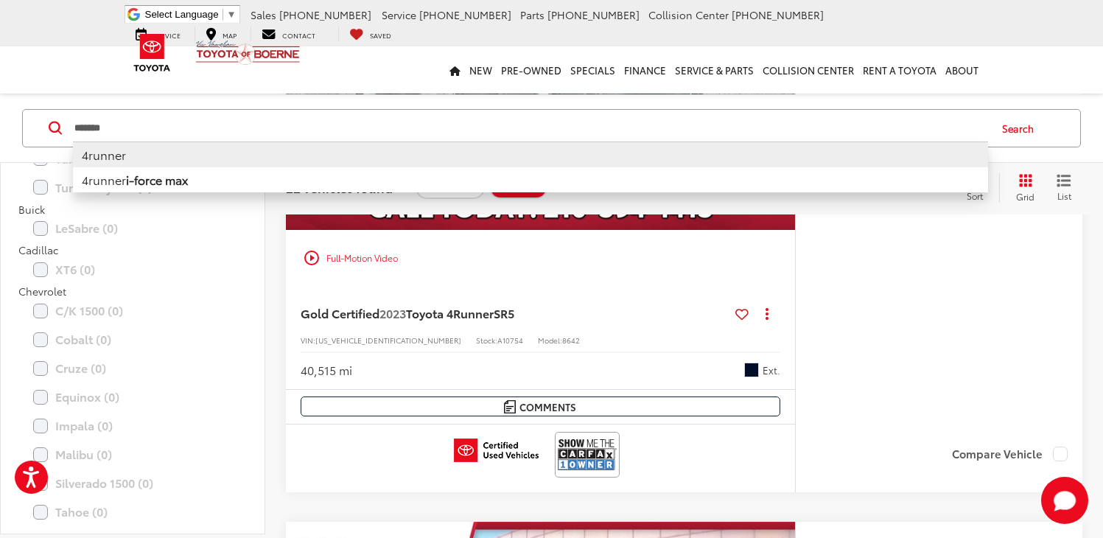
click at [252, 144] on li "4runner" at bounding box center [530, 154] width 915 height 26
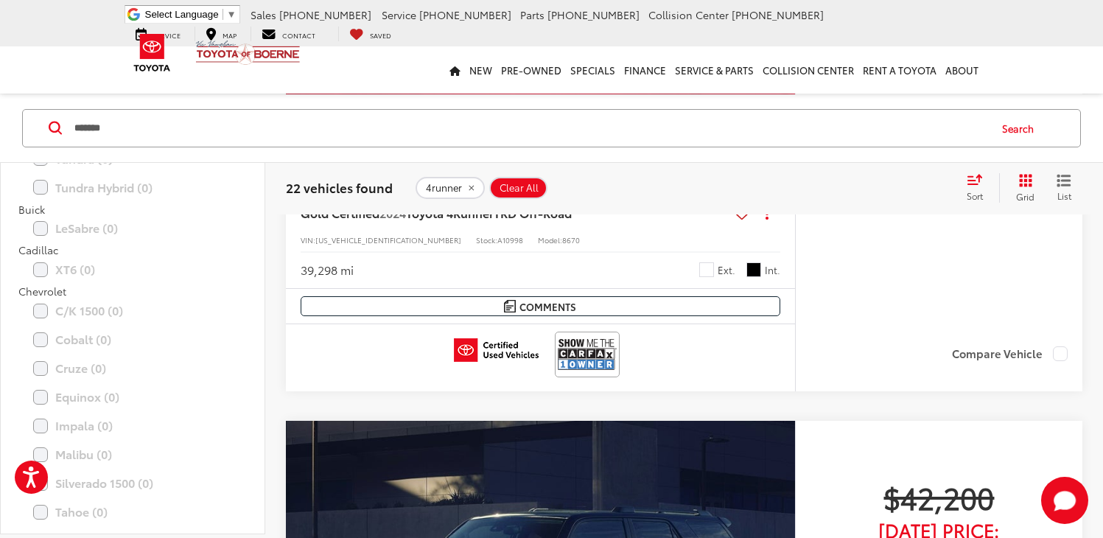
scroll to position [7166, 0]
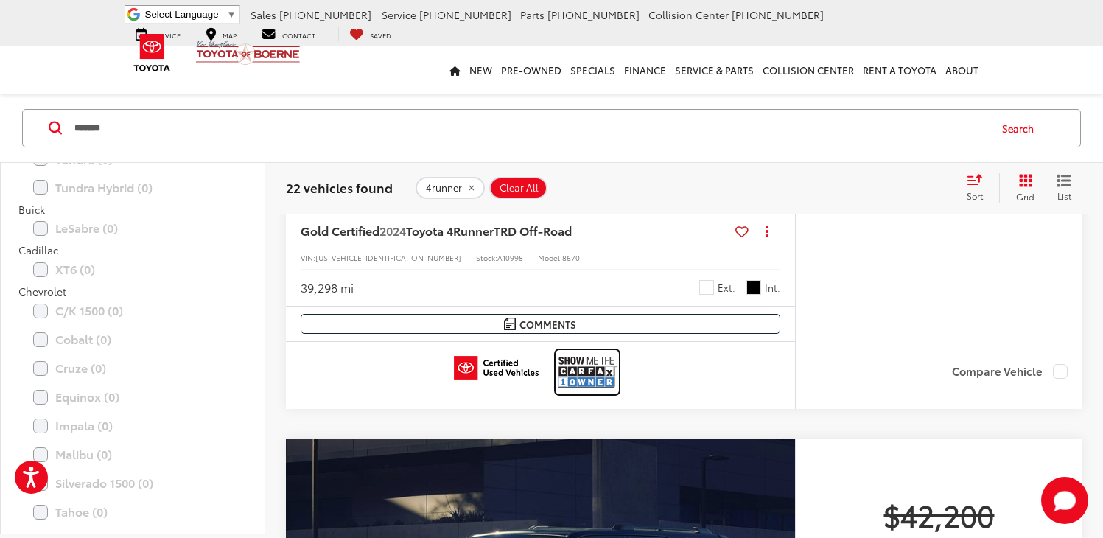
click at [588, 365] on img at bounding box center [587, 371] width 59 height 39
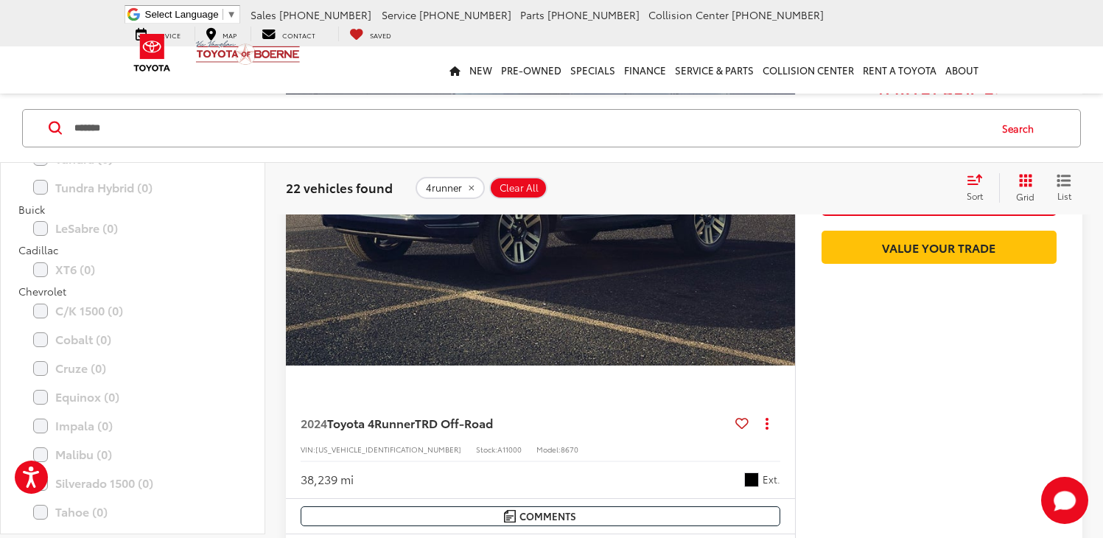
scroll to position [7645, 0]
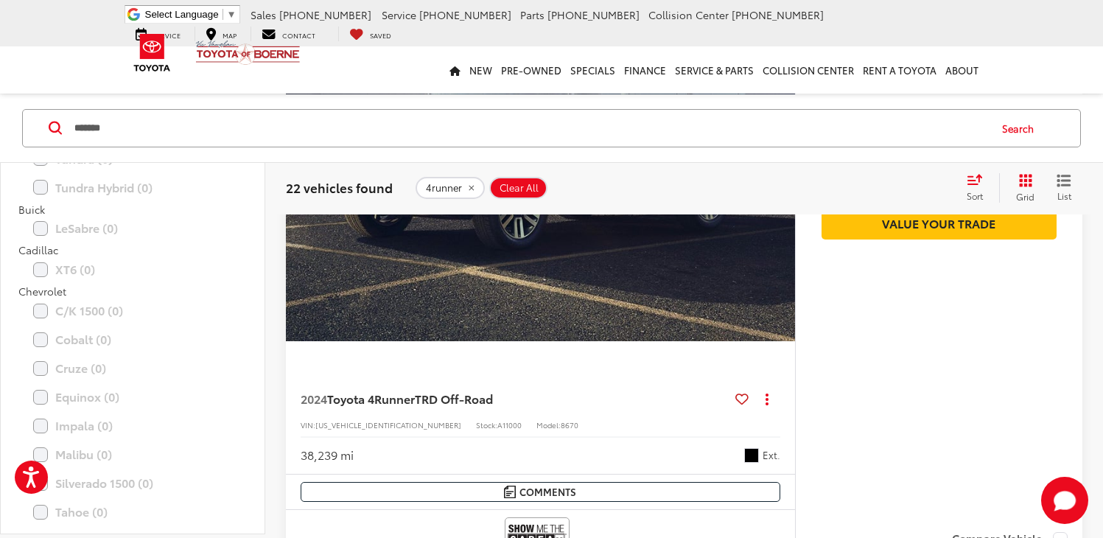
click at [667, 270] on img "2024 Toyota 4Runner TRD Off-Road 0" at bounding box center [540, 150] width 511 height 383
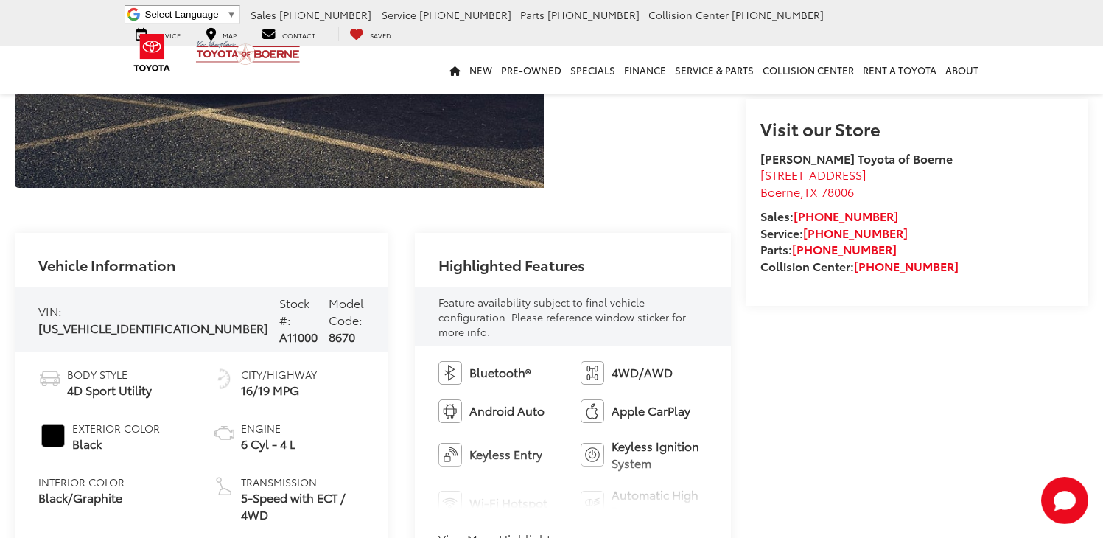
scroll to position [348, 0]
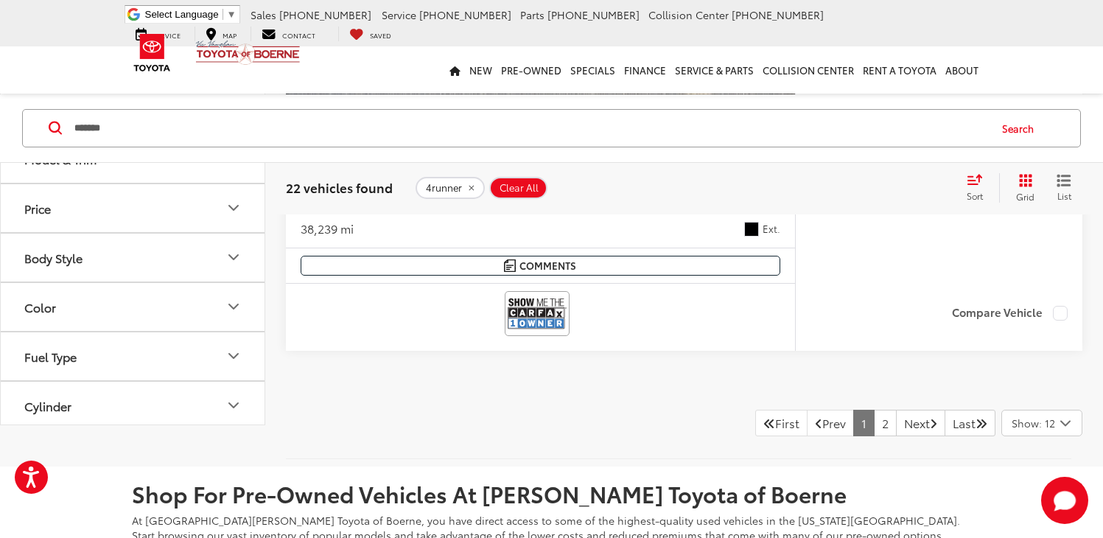
scroll to position [7902, 0]
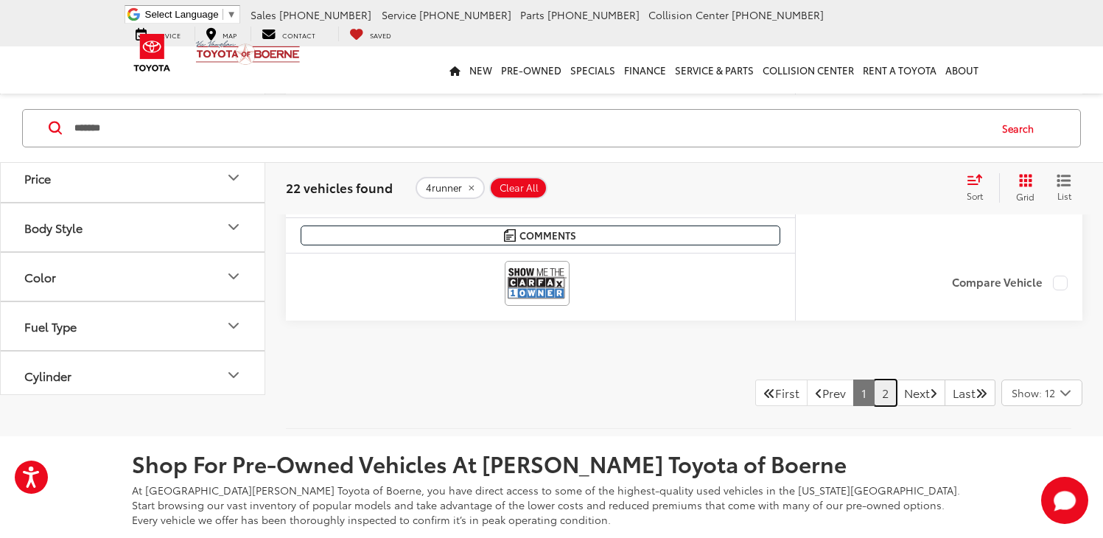
click at [874, 393] on link "2" at bounding box center [885, 392] width 23 height 27
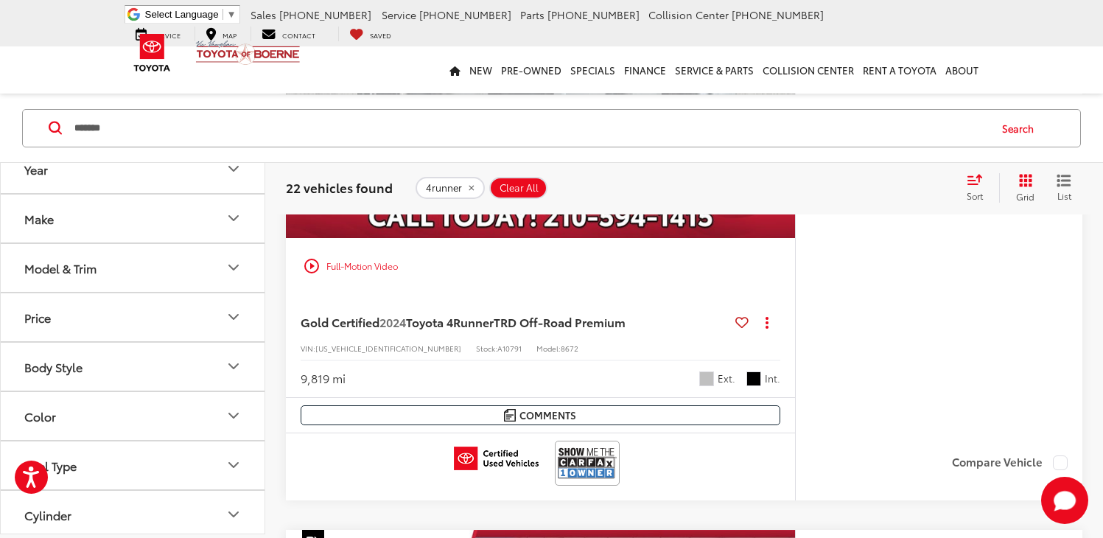
scroll to position [3685, 0]
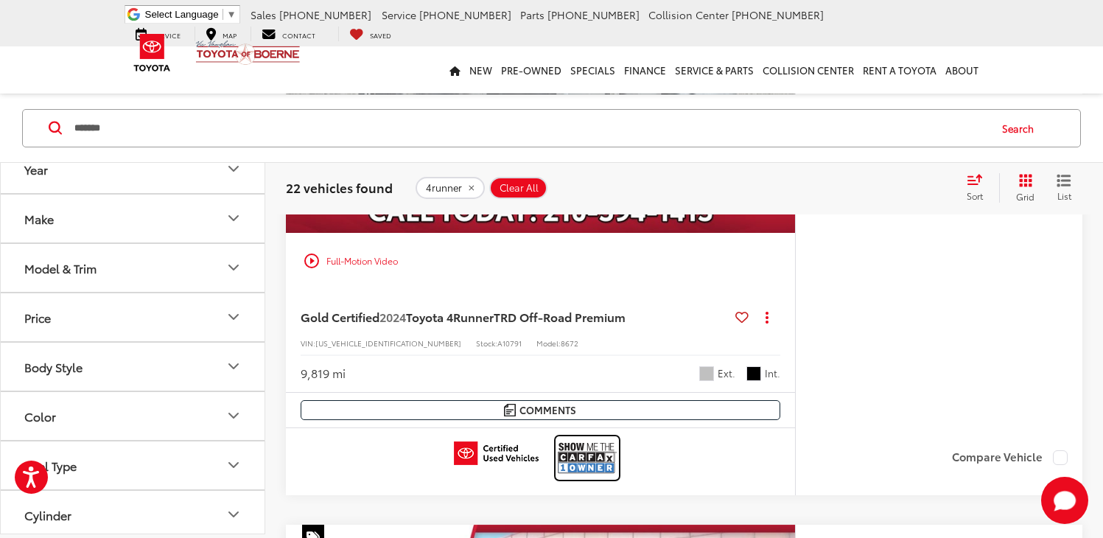
click at [577, 452] on img at bounding box center [587, 457] width 59 height 39
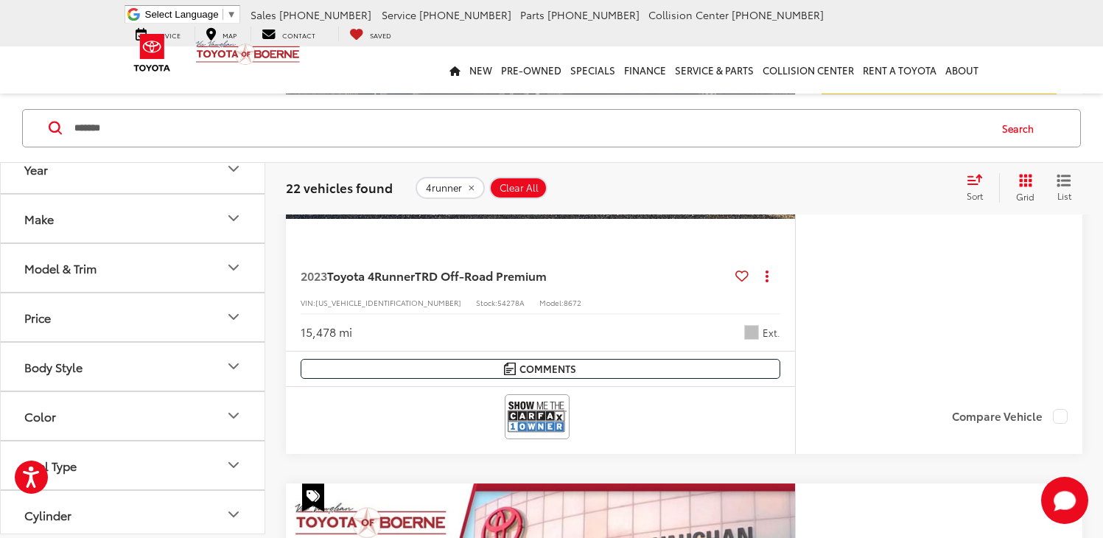
scroll to position [3027, 0]
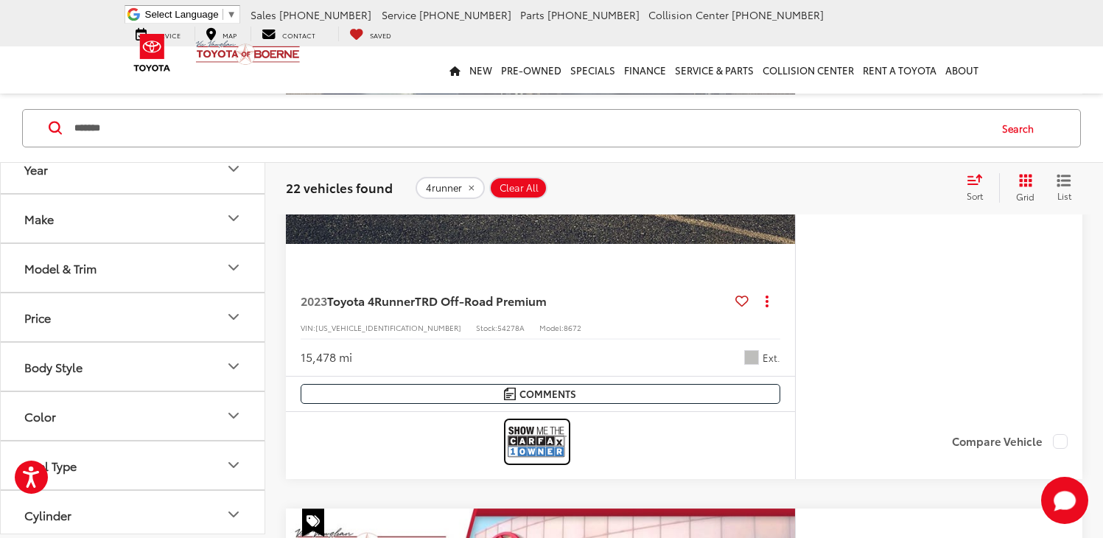
click at [526, 438] on img at bounding box center [536, 441] width 59 height 39
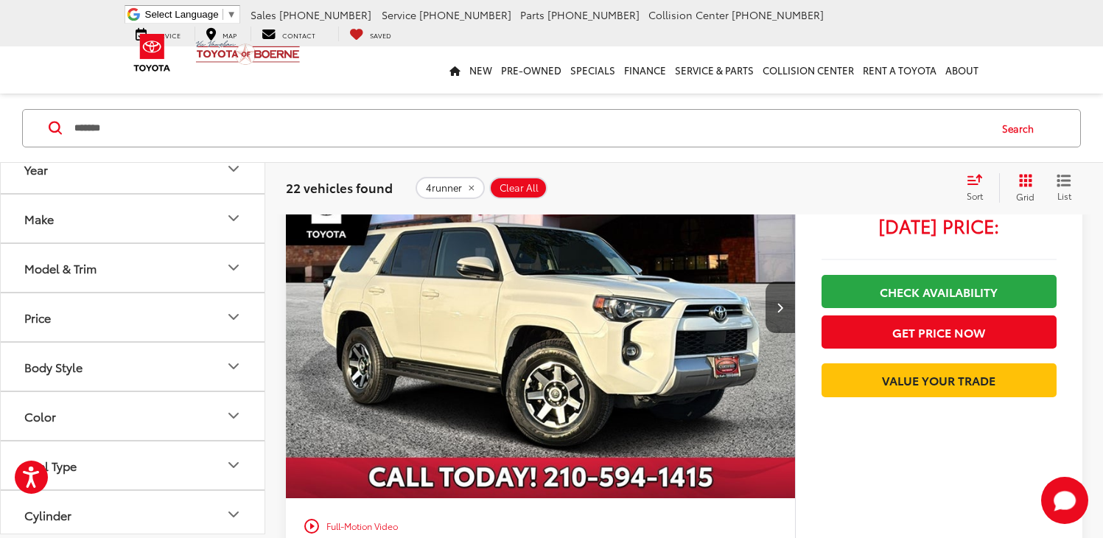
scroll to position [799, 0]
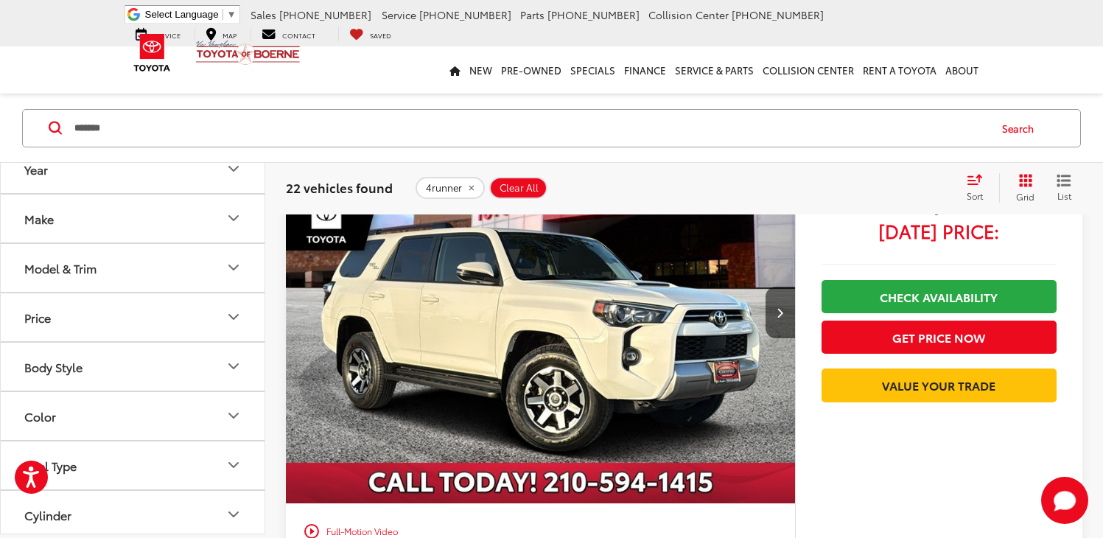
click at [601, 350] on img "2024 Toyota 4Runner TRD Off-Road Premium 0" at bounding box center [540, 313] width 511 height 383
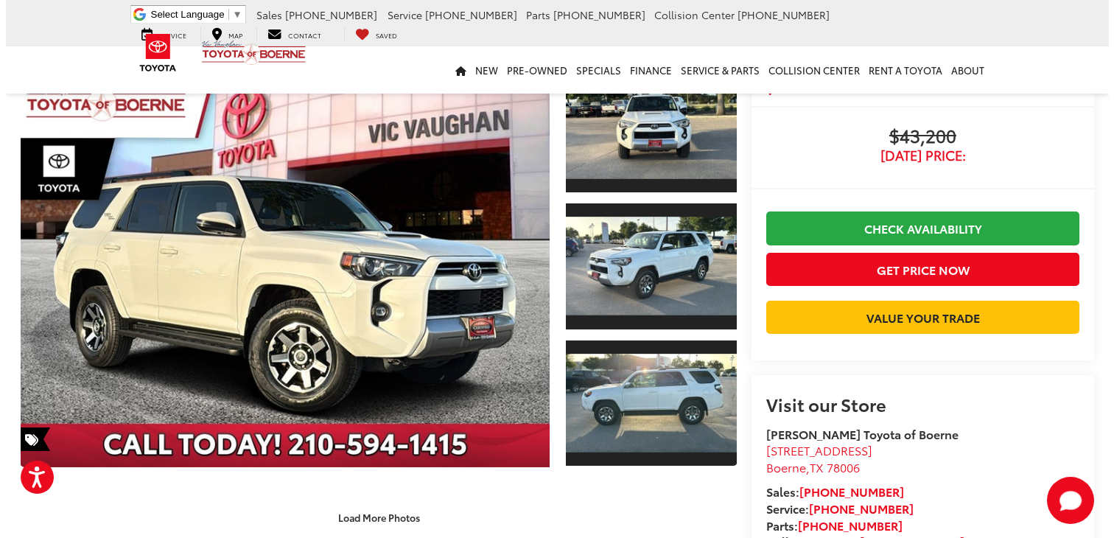
scroll to position [104, 0]
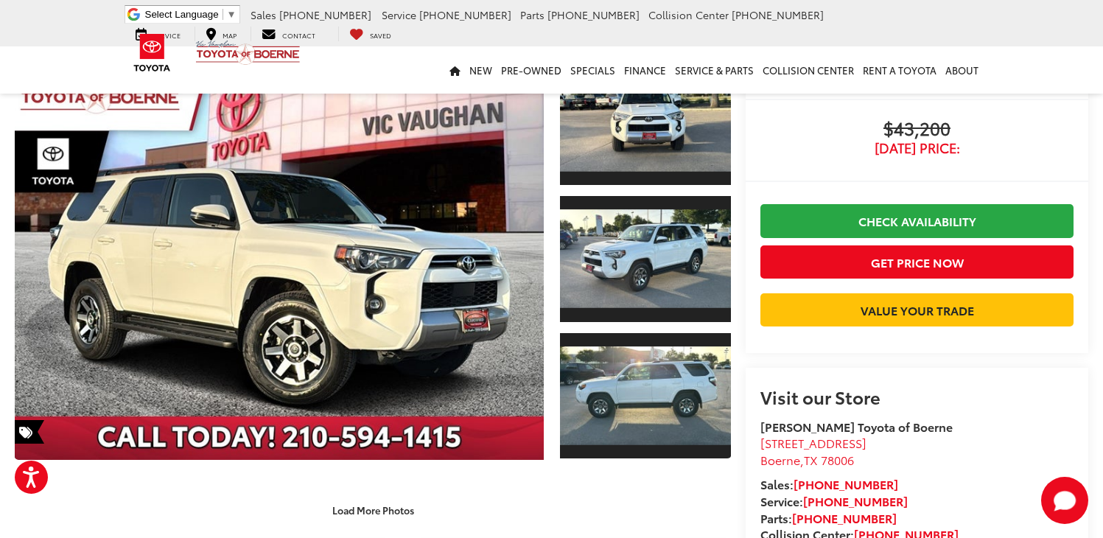
drag, startPoint x: 1108, startPoint y: 36, endPoint x: 1110, endPoint y: 58, distance: 22.2
click at [1102, 58] on html "Press Option+1 for screen-reader mode, Option+0 to cancel Accessibility Screen-…" at bounding box center [551, 165] width 1103 height 538
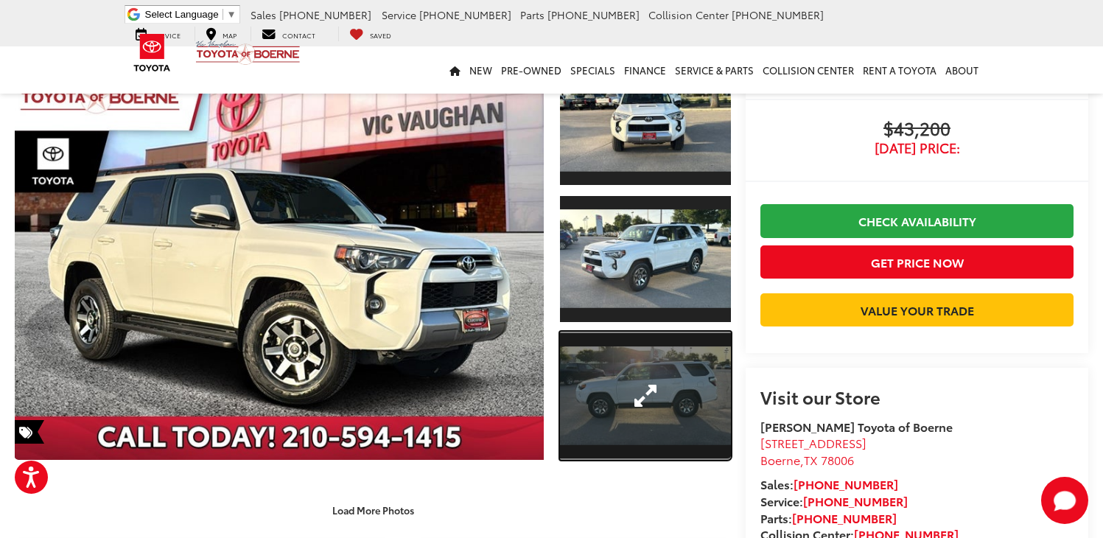
click at [652, 391] on link "Expand Photo 3" at bounding box center [645, 395] width 171 height 128
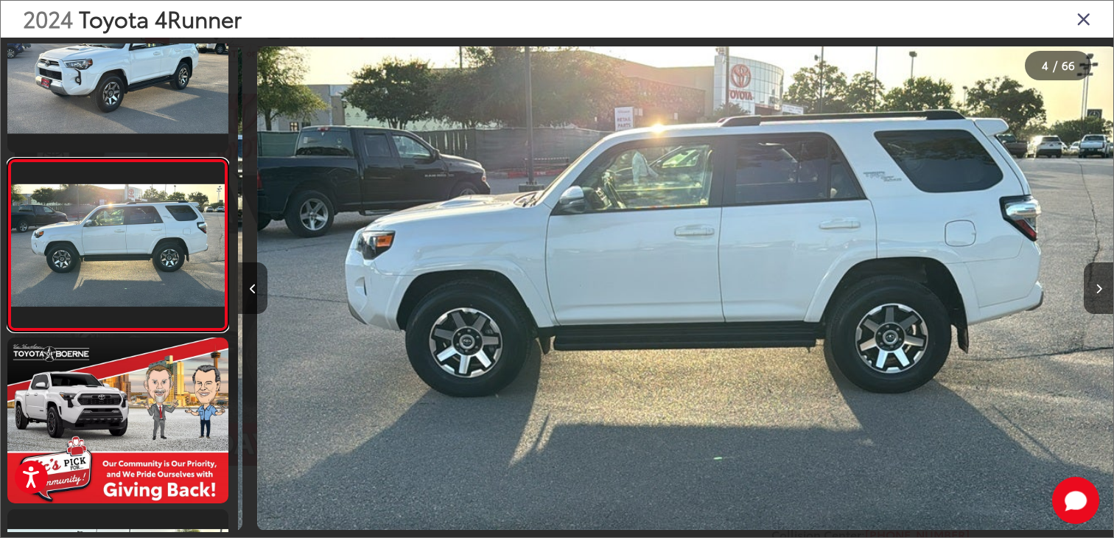
scroll to position [0, 2625]
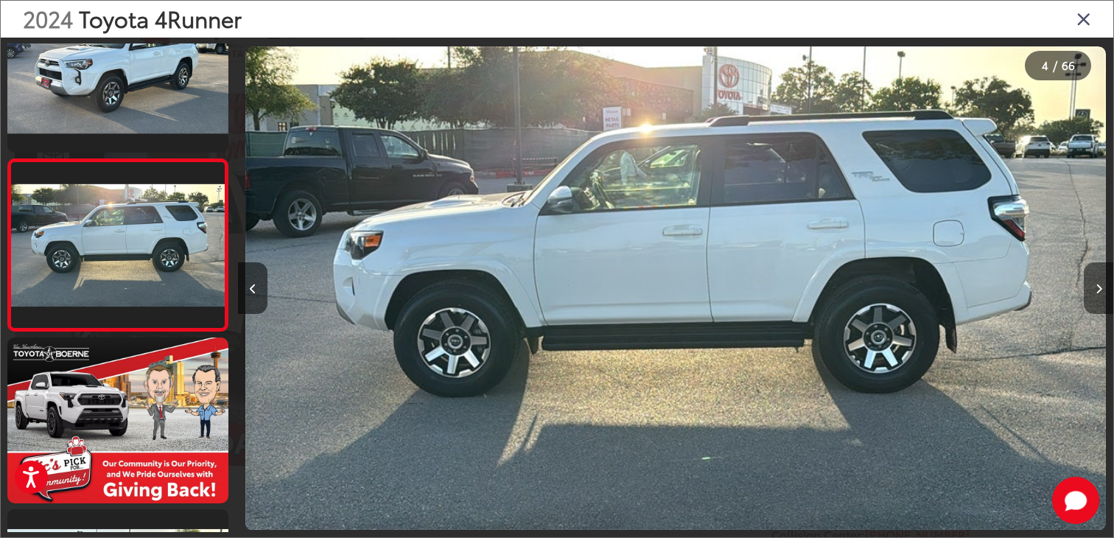
click at [1092, 287] on button "Next image" at bounding box center [1097, 288] width 29 height 52
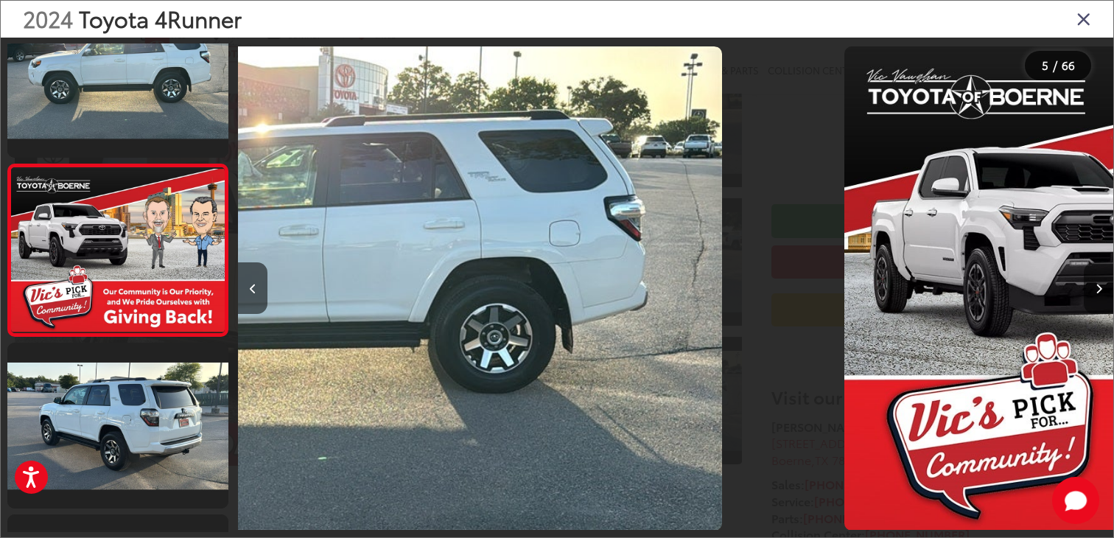
scroll to position [572, 0]
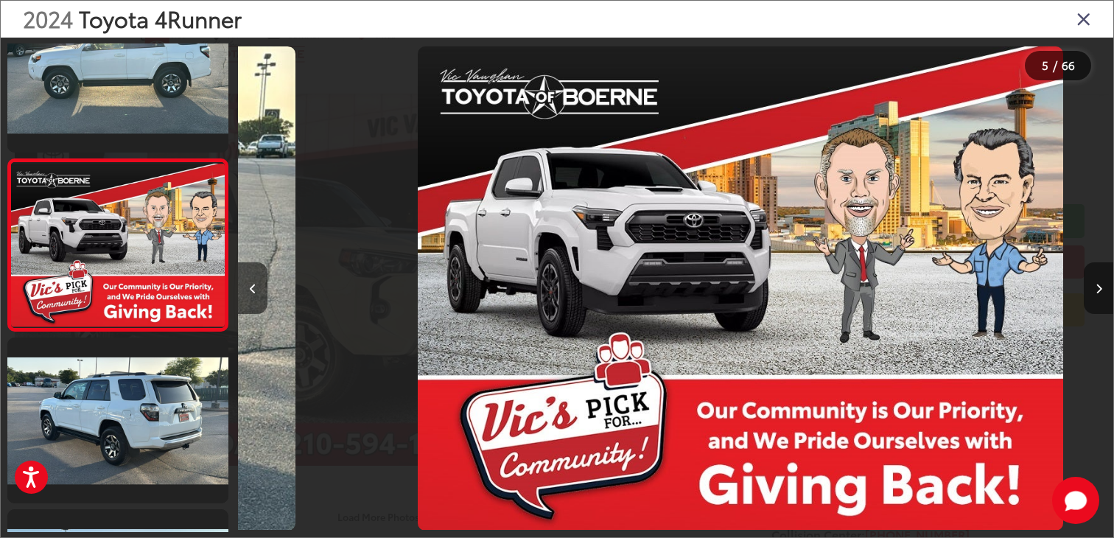
click at [1092, 287] on button "Next image" at bounding box center [1097, 288] width 29 height 52
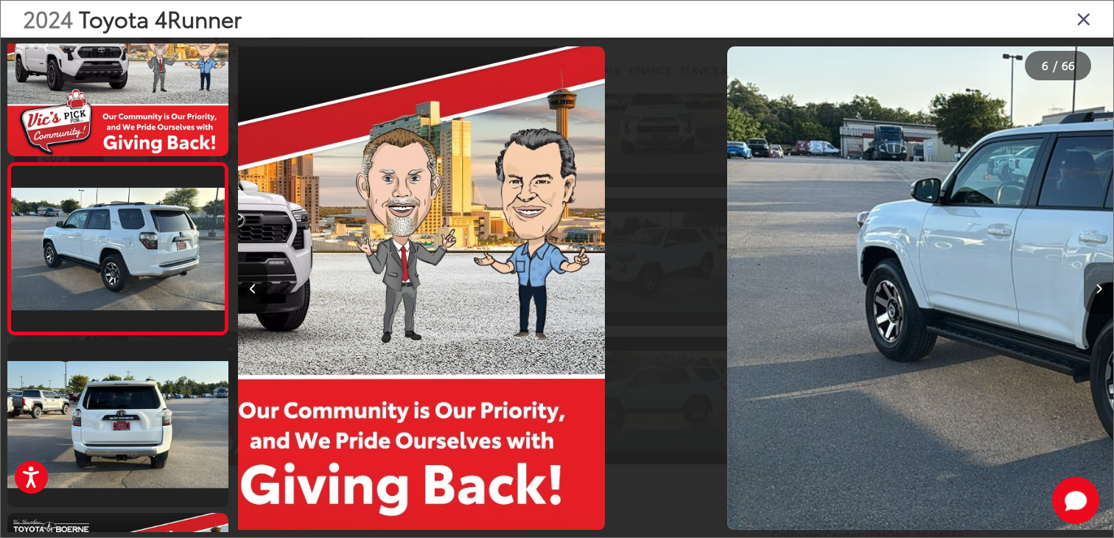
scroll to position [744, 0]
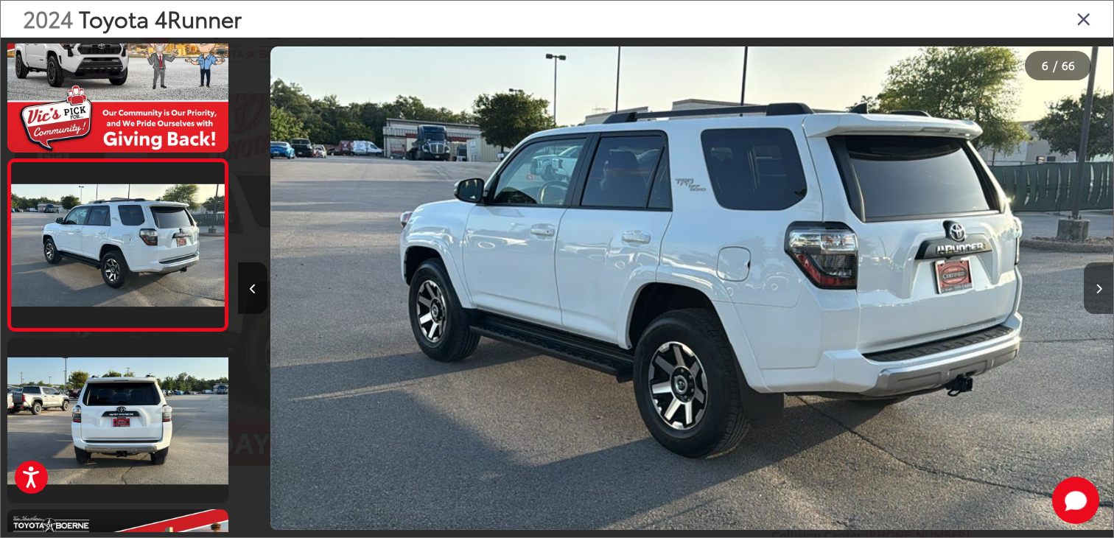
click at [1092, 287] on button "Next image" at bounding box center [1097, 288] width 29 height 52
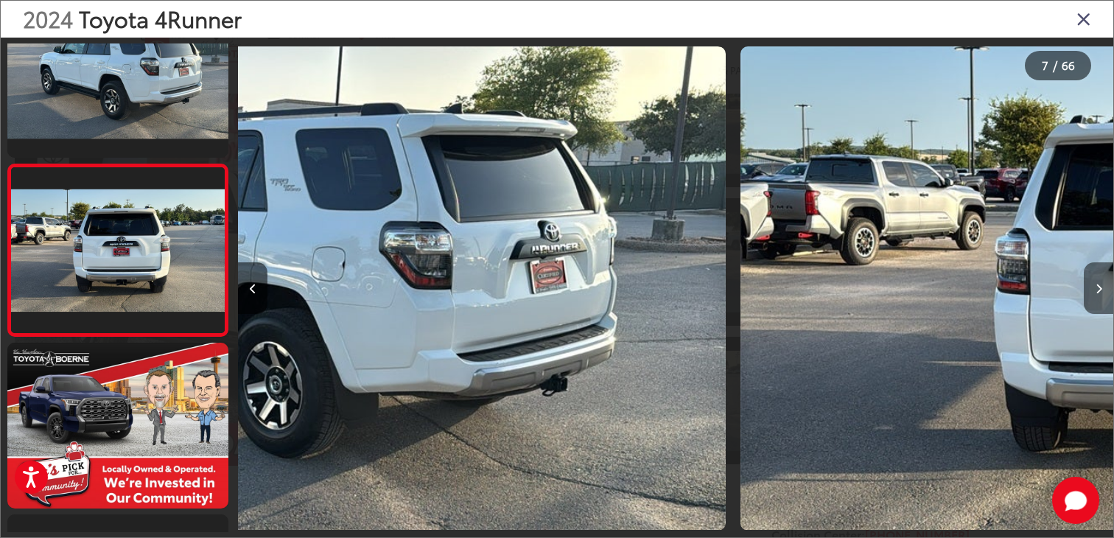
scroll to position [916, 0]
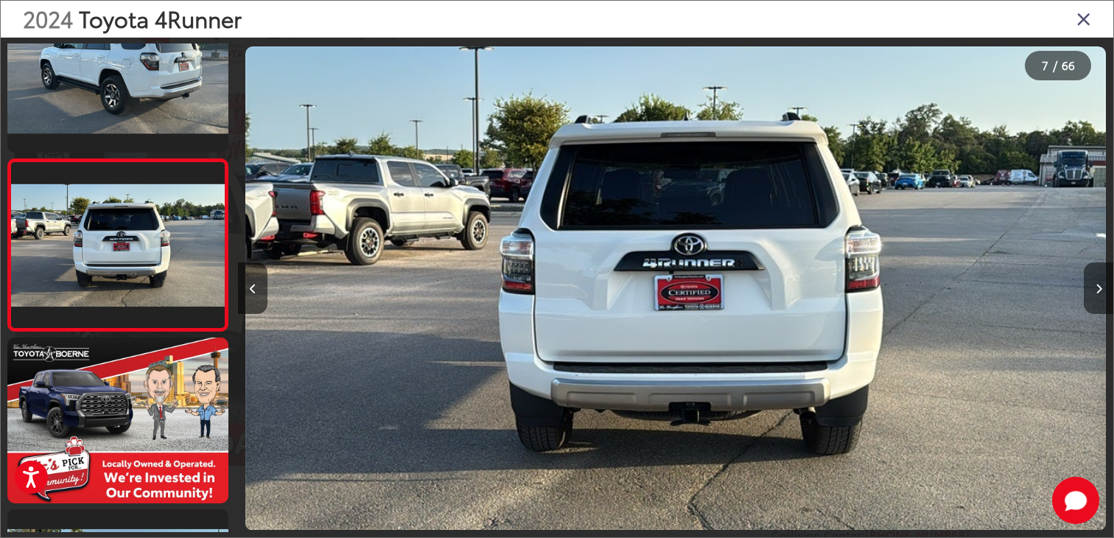
click at [1092, 287] on button "Next image" at bounding box center [1097, 288] width 29 height 52
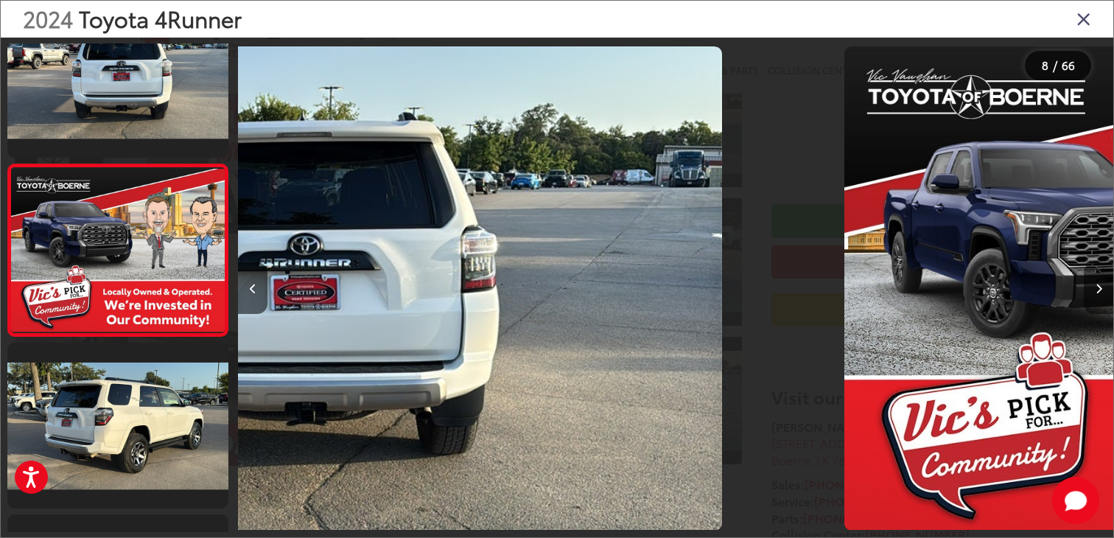
scroll to position [1087, 0]
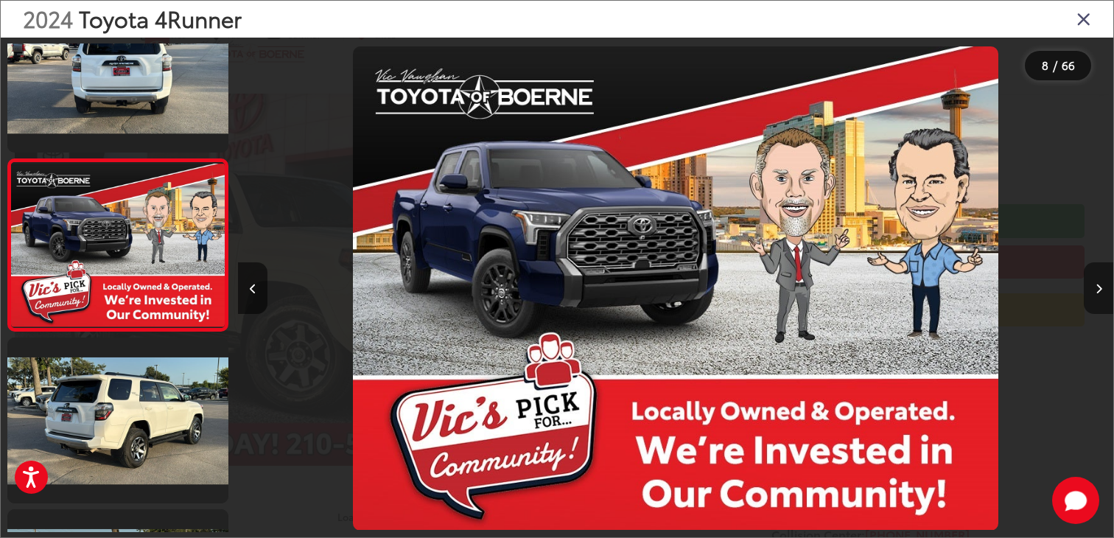
click at [1092, 287] on button "Next image" at bounding box center [1097, 288] width 29 height 52
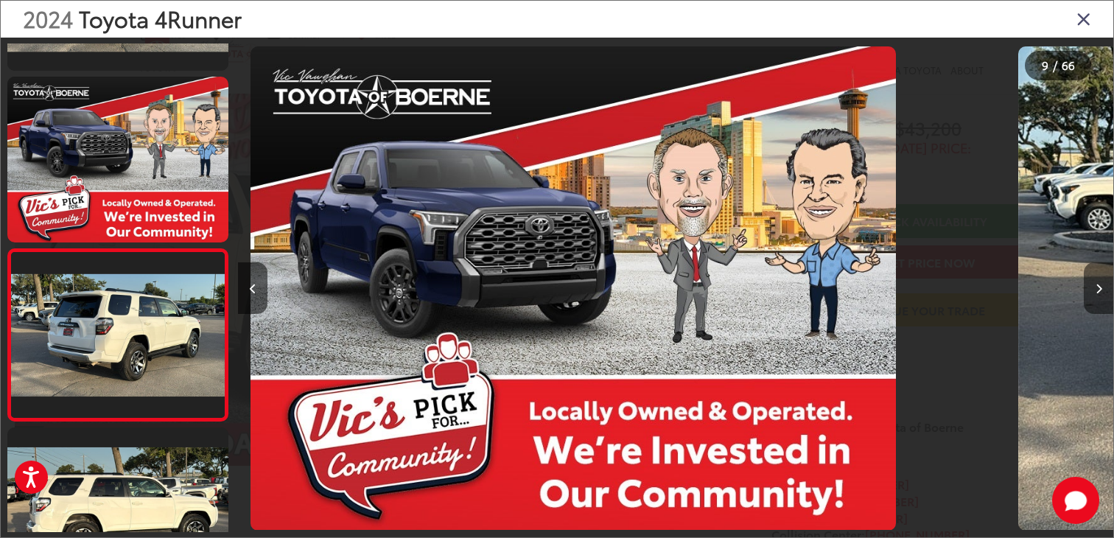
scroll to position [0, 0]
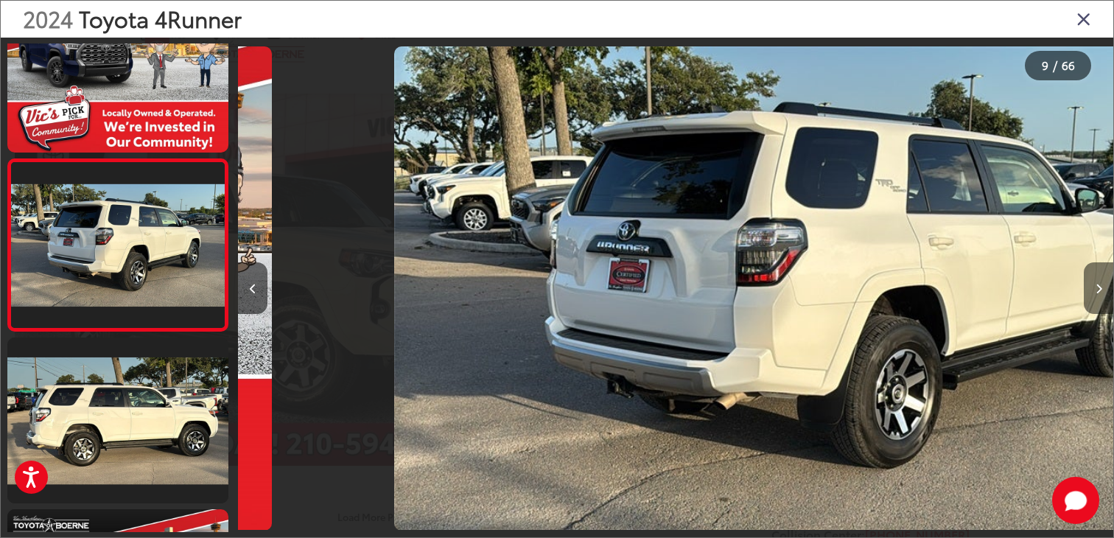
click at [1092, 287] on button "Next image" at bounding box center [1097, 288] width 29 height 52
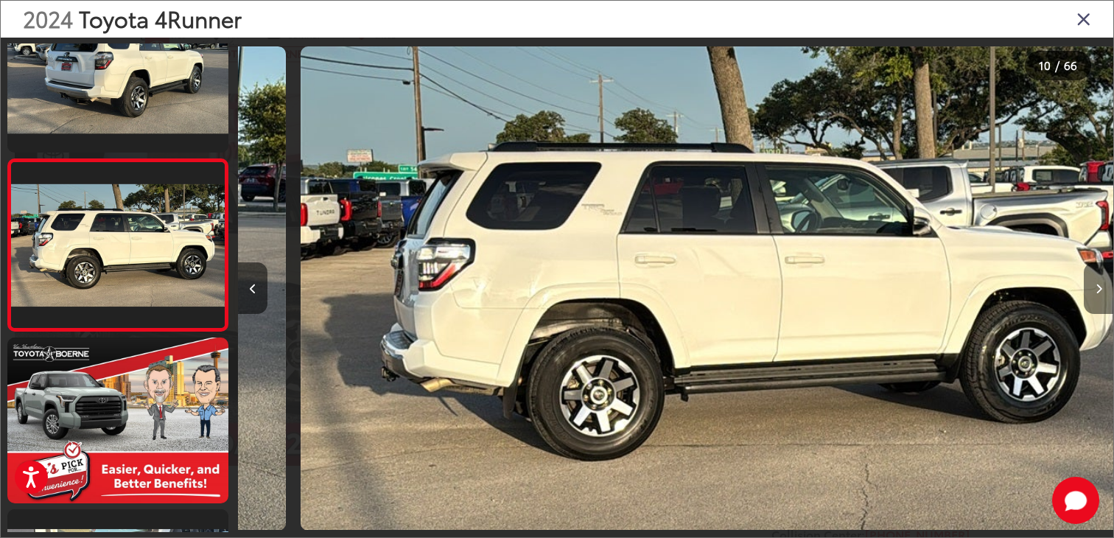
click at [1092, 287] on button "Next image" at bounding box center [1097, 288] width 29 height 52
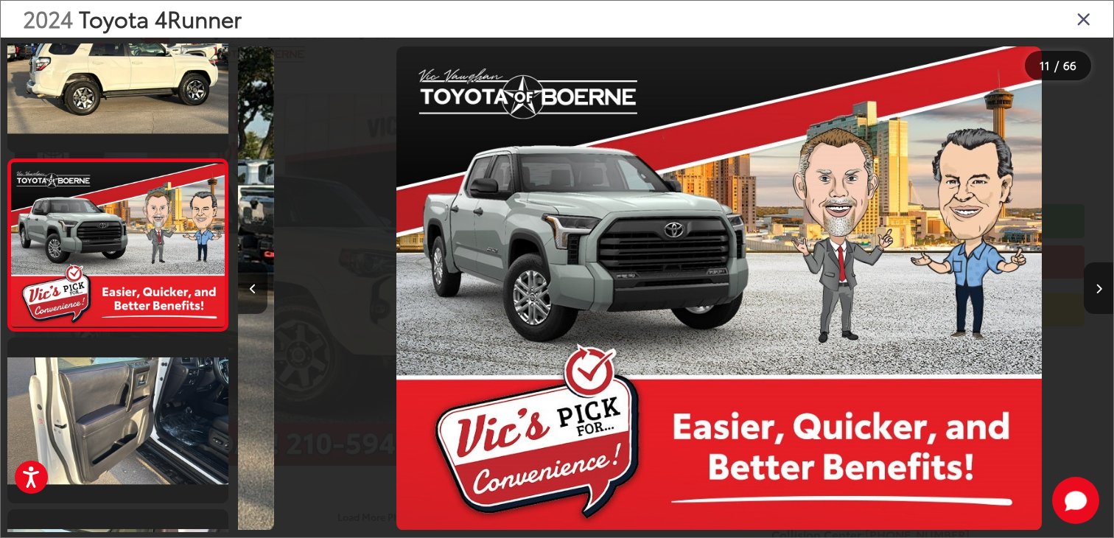
click at [1092, 287] on button "Next image" at bounding box center [1097, 288] width 29 height 52
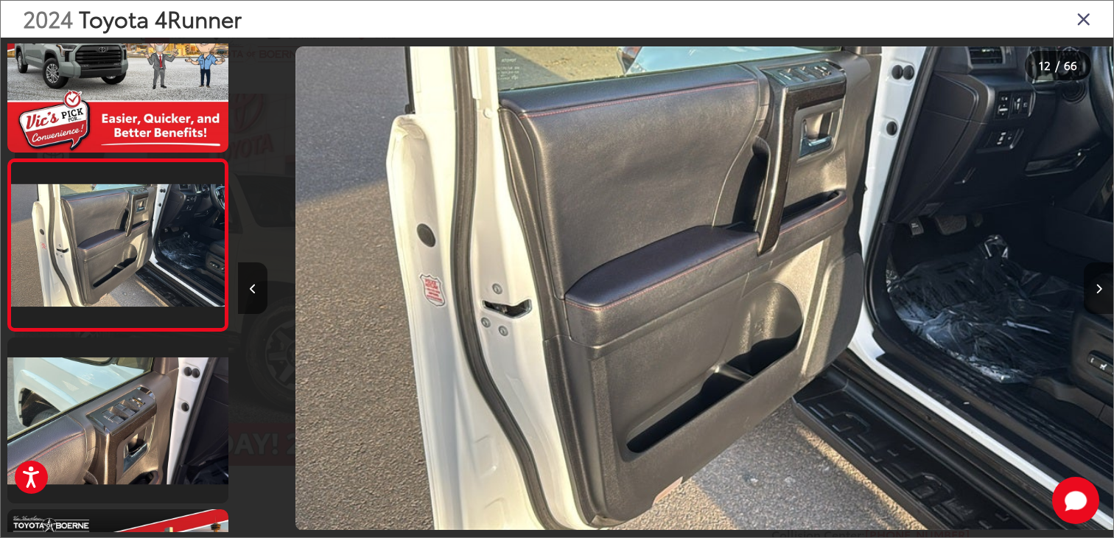
click at [1092, 287] on button "Next image" at bounding box center [1097, 288] width 29 height 52
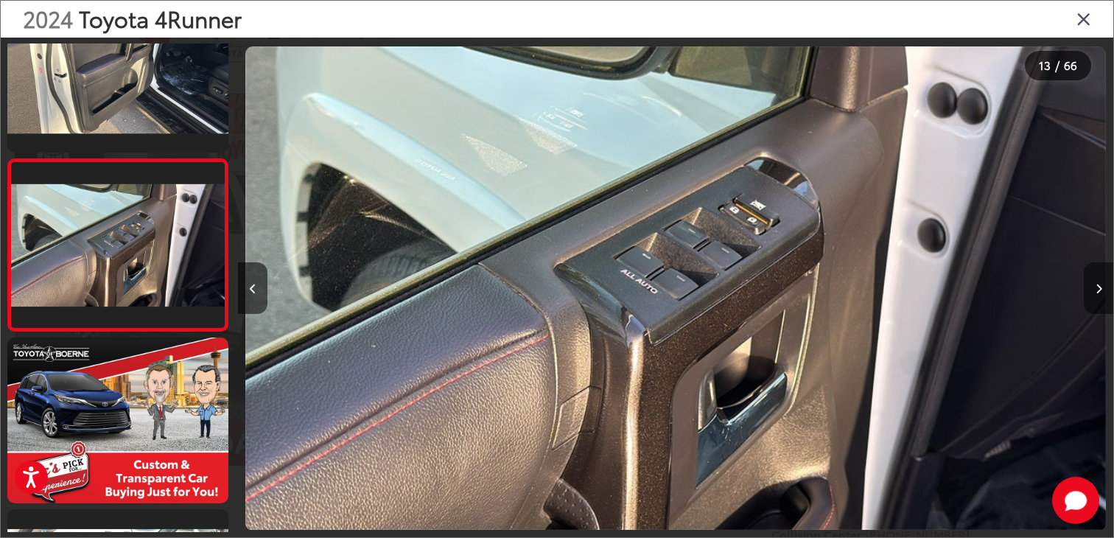
click at [1092, 287] on button "Next image" at bounding box center [1097, 288] width 29 height 52
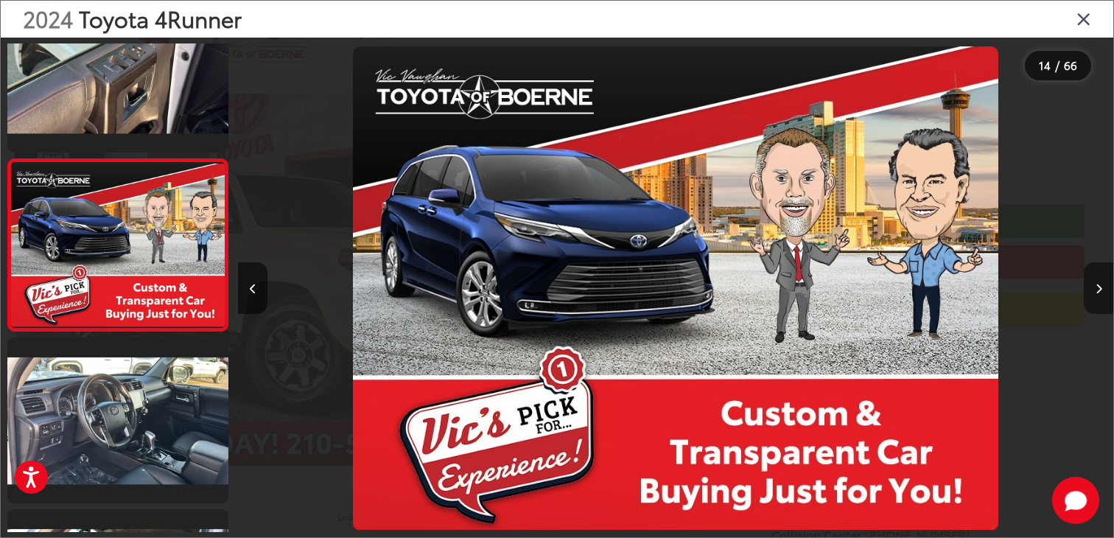
click at [1092, 287] on button "Next image" at bounding box center [1097, 288] width 29 height 52
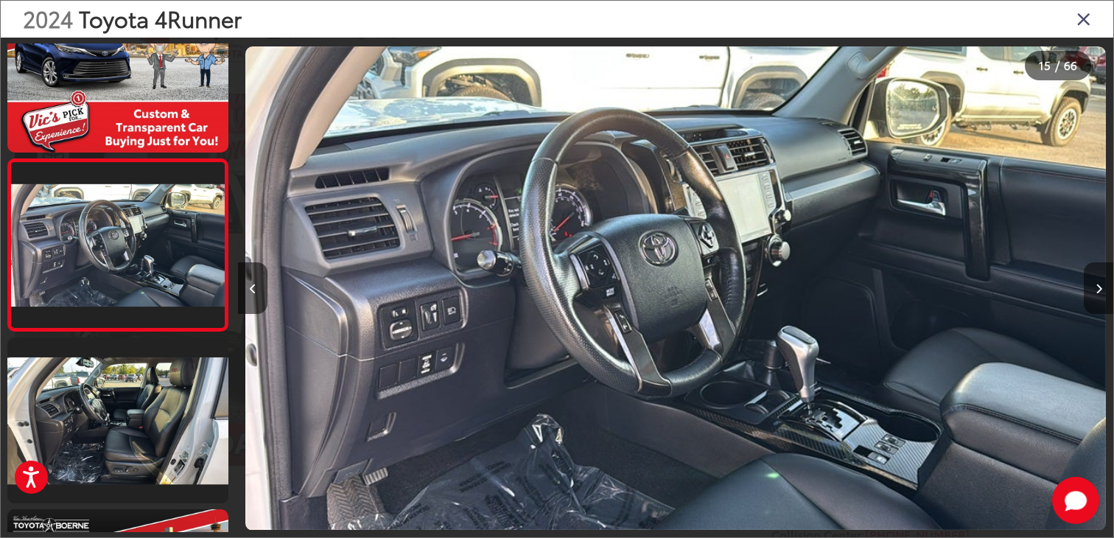
click at [1092, 287] on button "Next image" at bounding box center [1097, 288] width 29 height 52
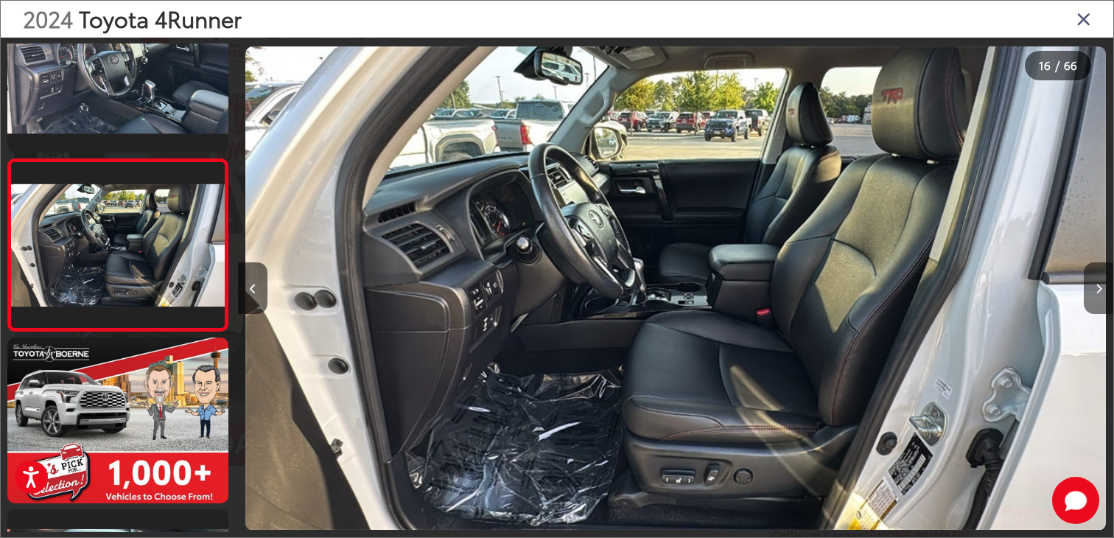
click at [1092, 287] on button "Next image" at bounding box center [1097, 288] width 29 height 52
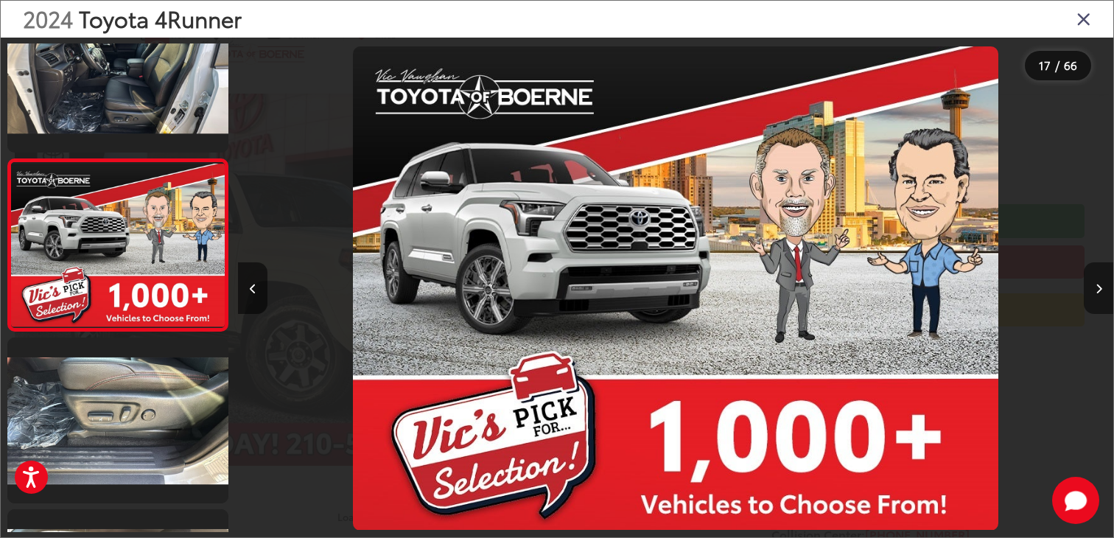
click at [1092, 287] on button "Next image" at bounding box center [1097, 288] width 29 height 52
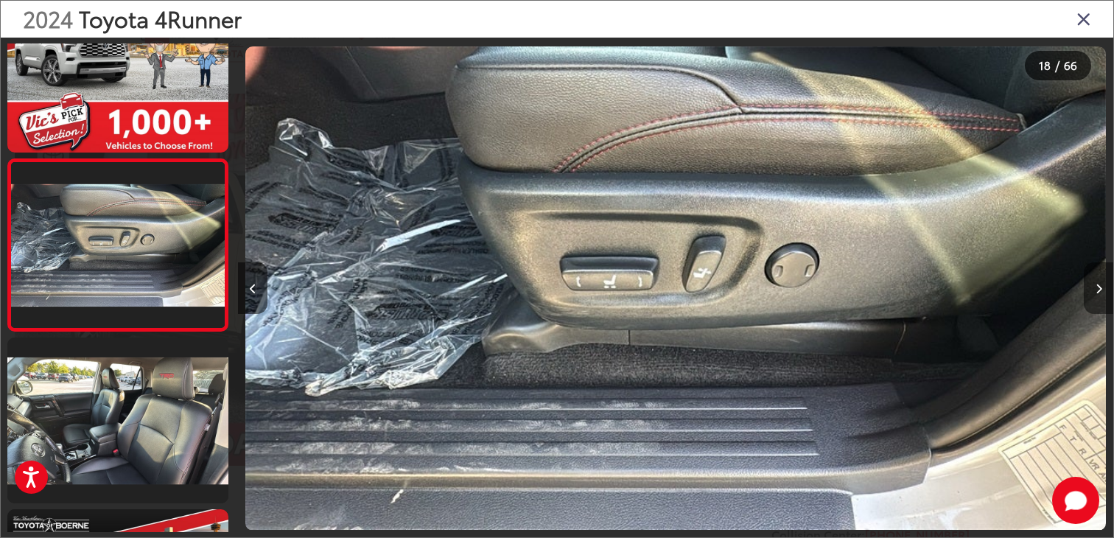
click at [1092, 287] on button "Next image" at bounding box center [1097, 288] width 29 height 52
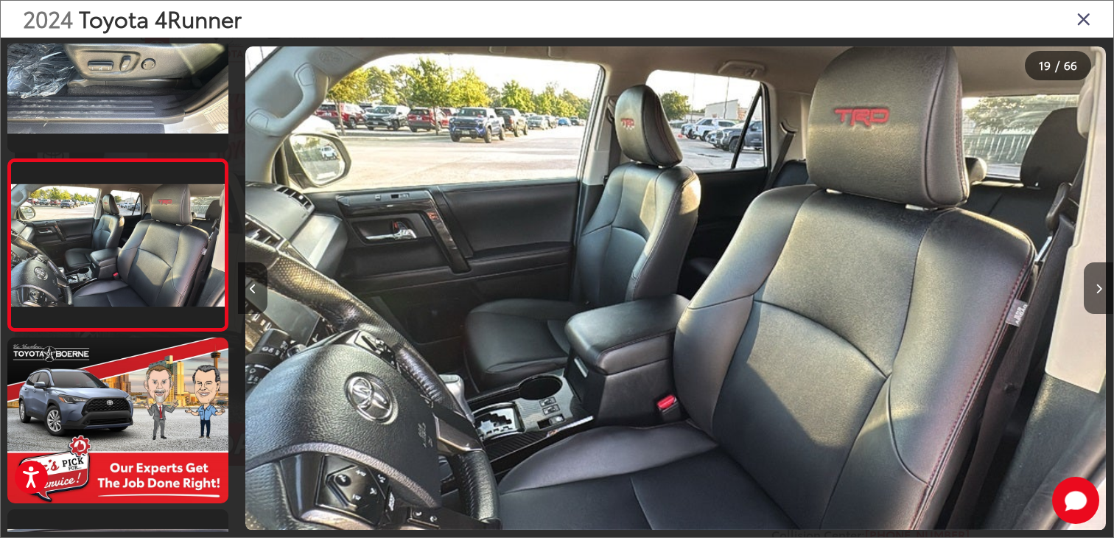
click at [1082, 11] on icon "Close gallery" at bounding box center [1083, 18] width 15 height 19
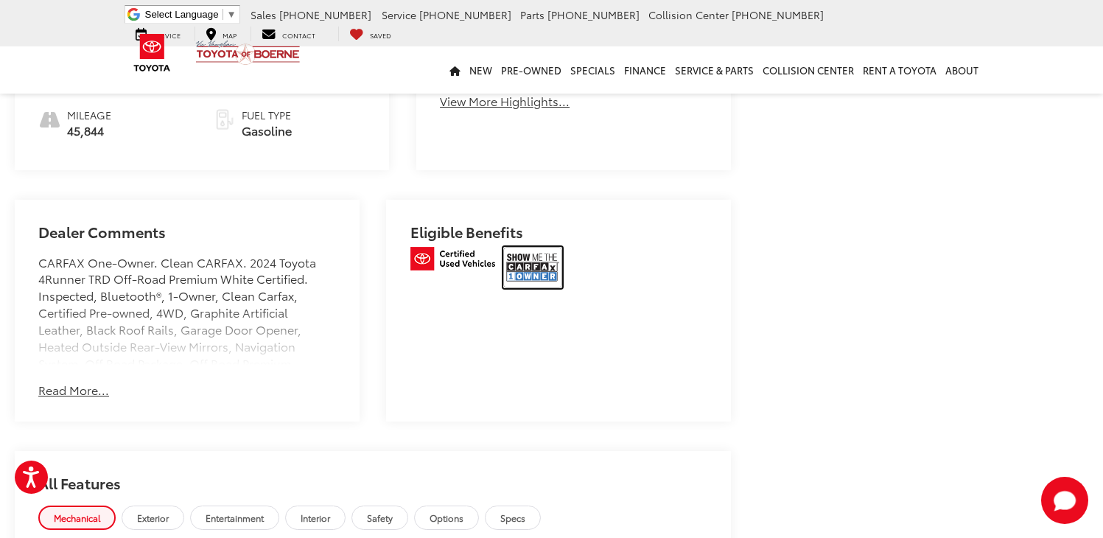
click at [519, 247] on img at bounding box center [532, 267] width 59 height 41
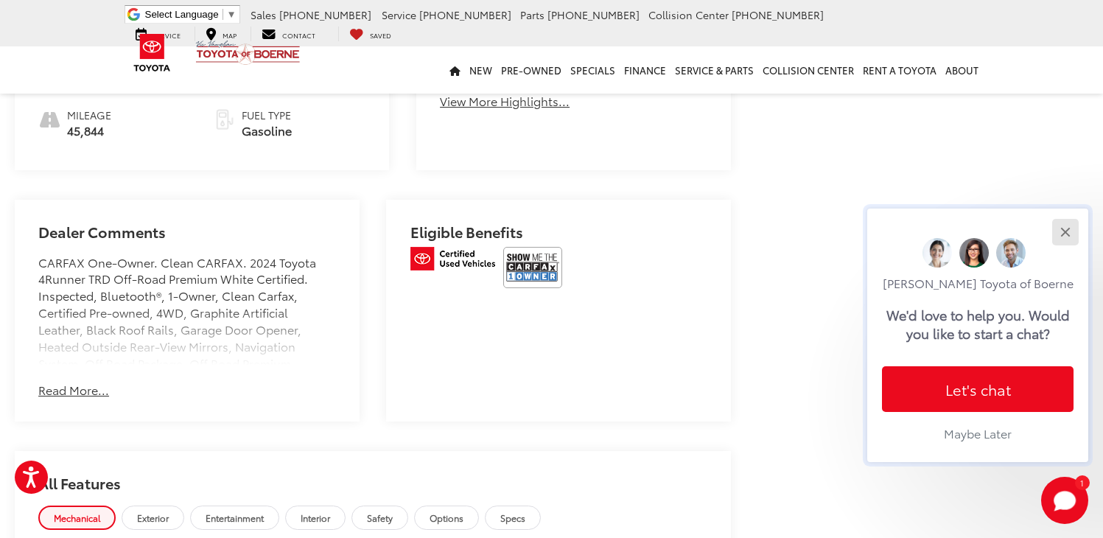
click at [1065, 232] on div "Close" at bounding box center [1065, 232] width 10 height 10
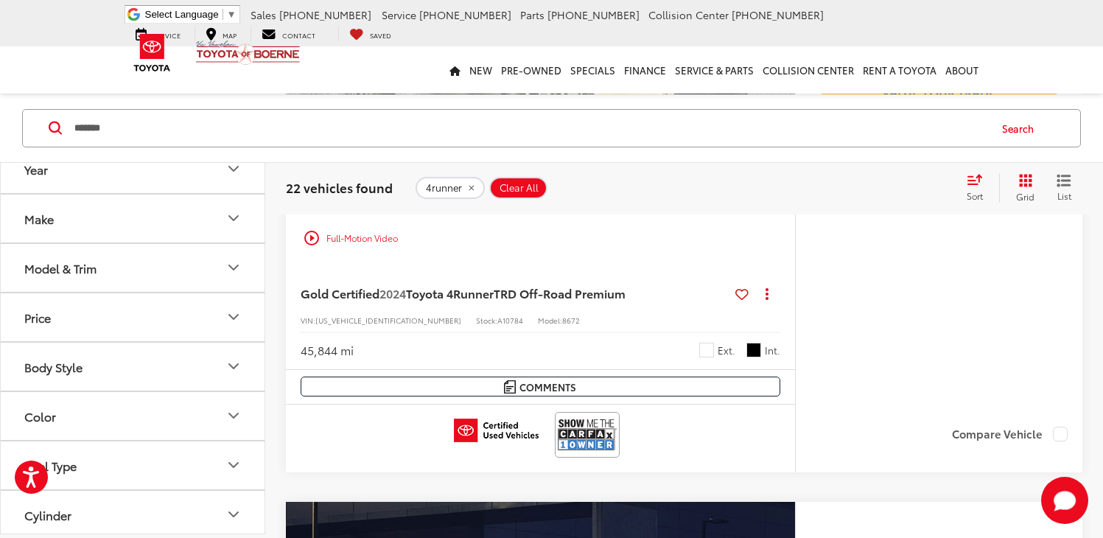
scroll to position [449, 0]
